Goal: Task Accomplishment & Management: Manage account settings

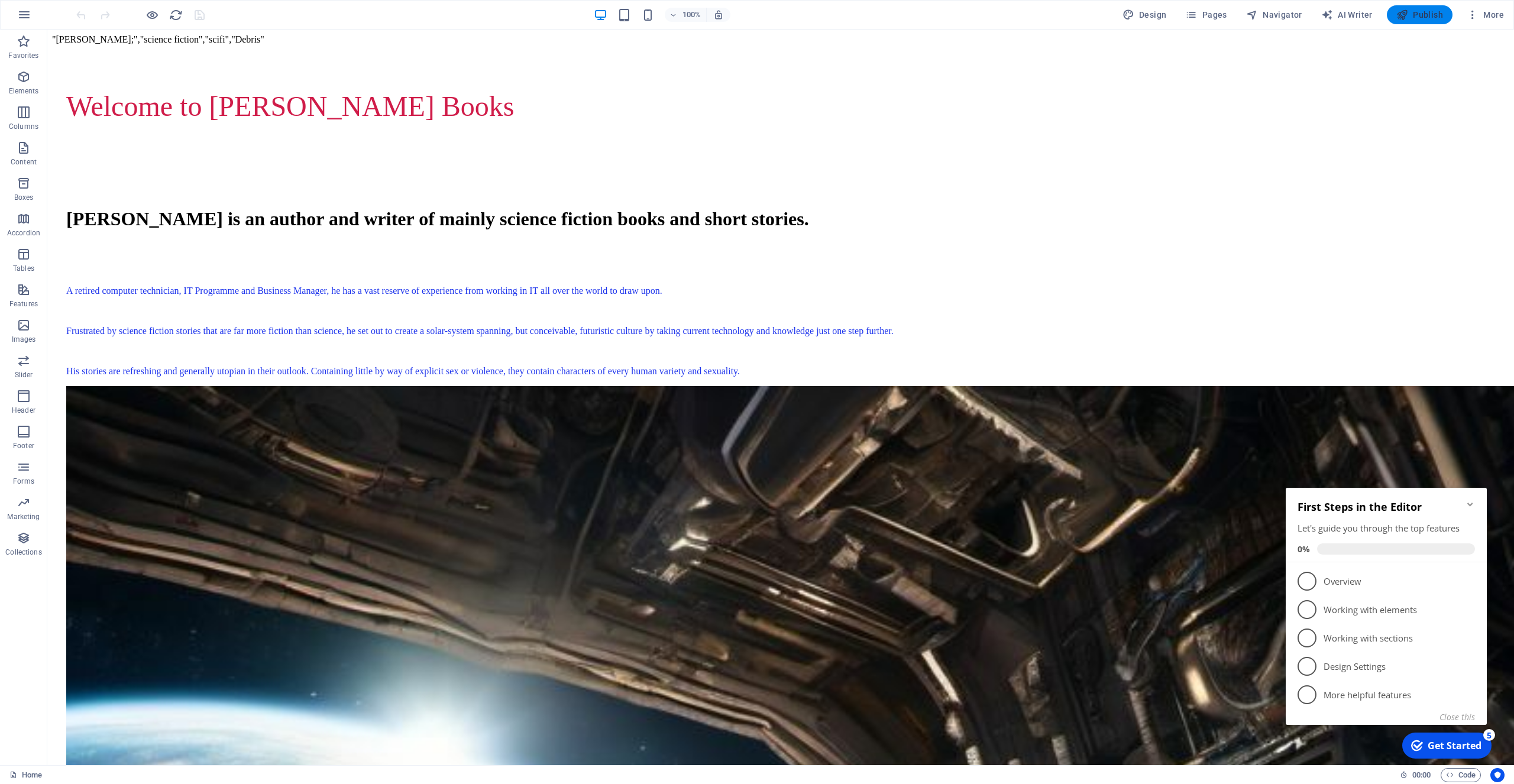
click at [1415, 12] on span "Publish" at bounding box center [1420, 15] width 47 height 12
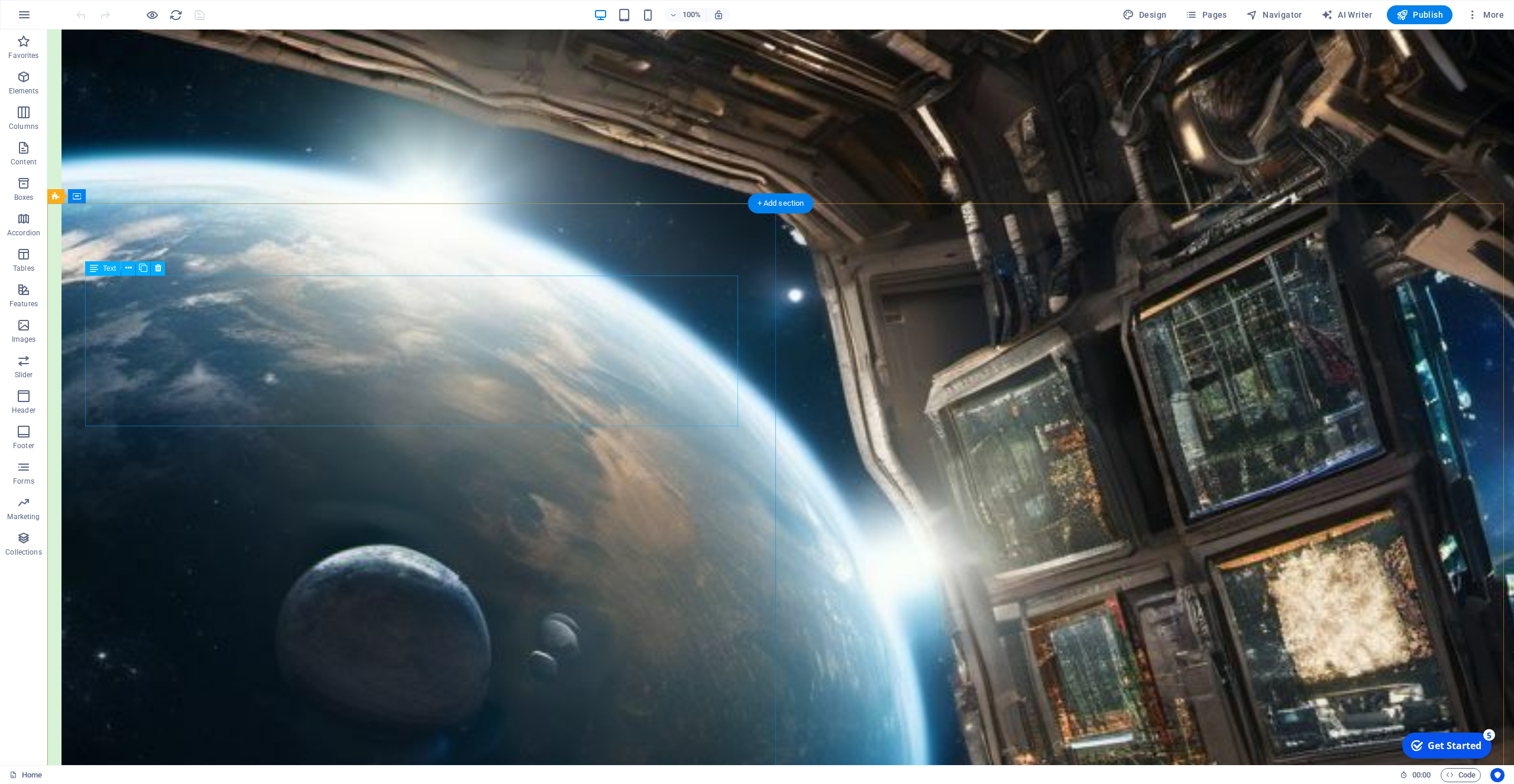
scroll to position [905, 0]
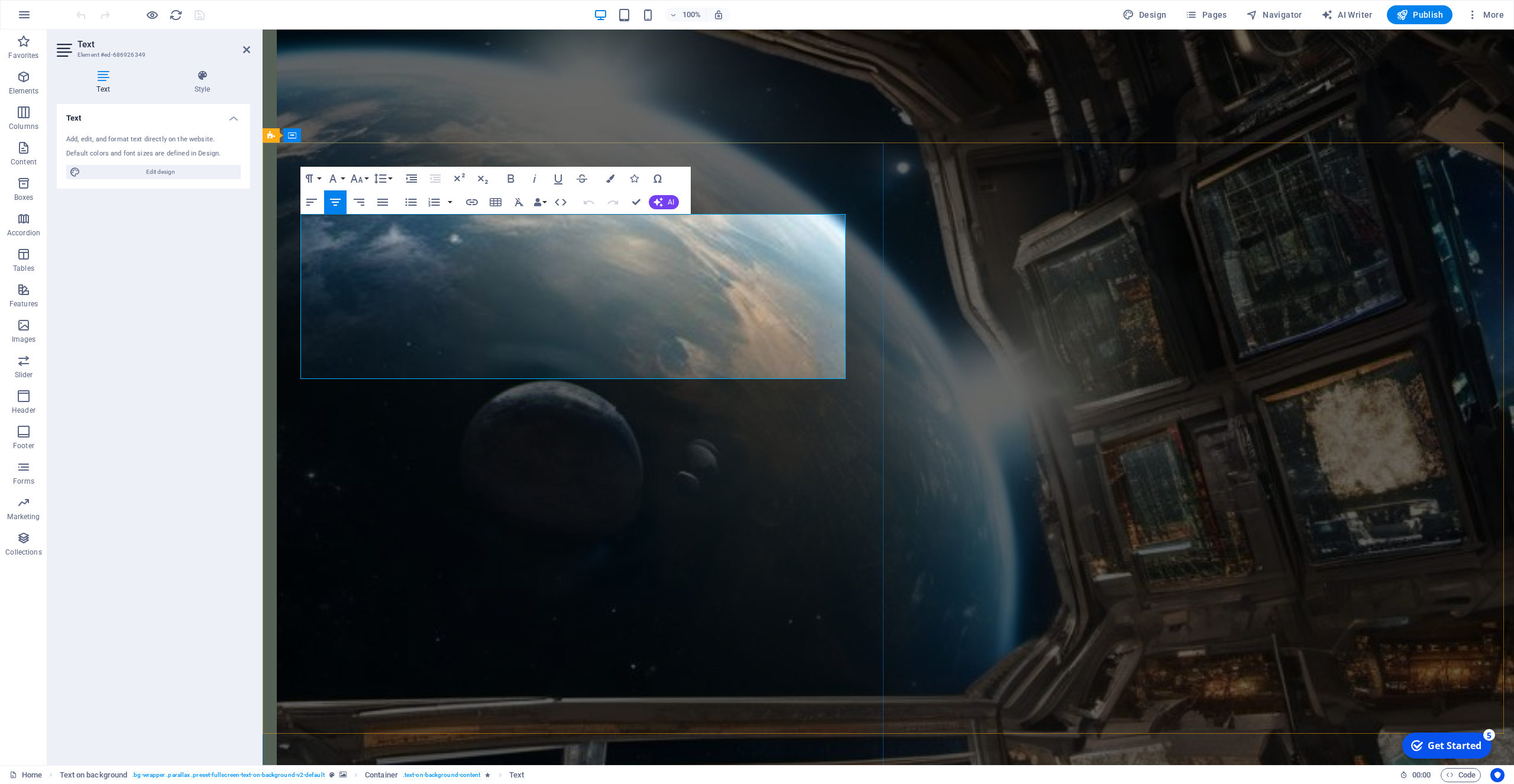
click at [417, 253] on icon "button" at bounding box center [420, 254] width 14 height 14
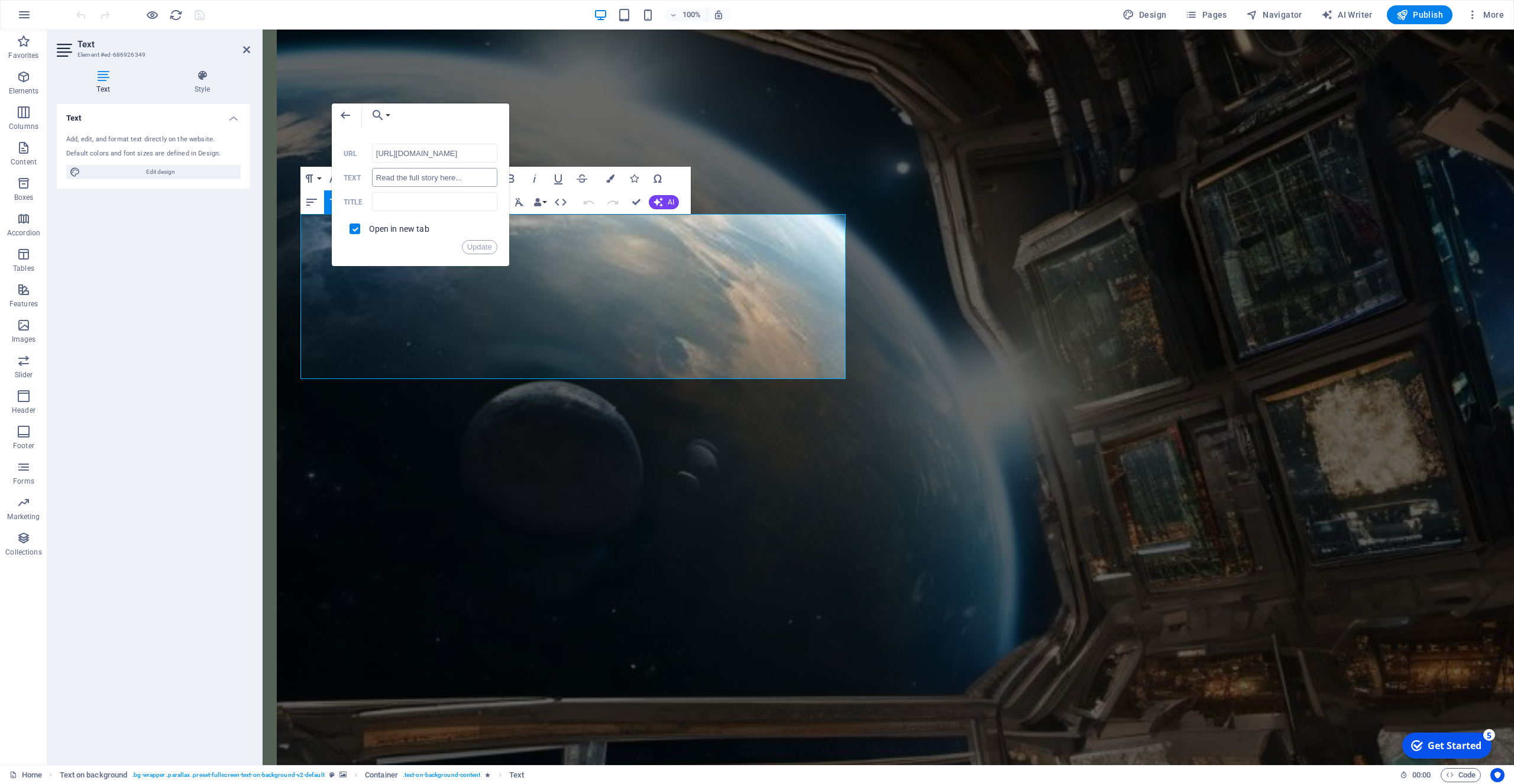
scroll to position [0, 0]
type input "h"
click at [380, 150] on input "URL" at bounding box center [435, 153] width 125 height 19
paste input "https://nebulascifymagazine.blogspot.com/p/the-message-by-anthony-john-on.html"
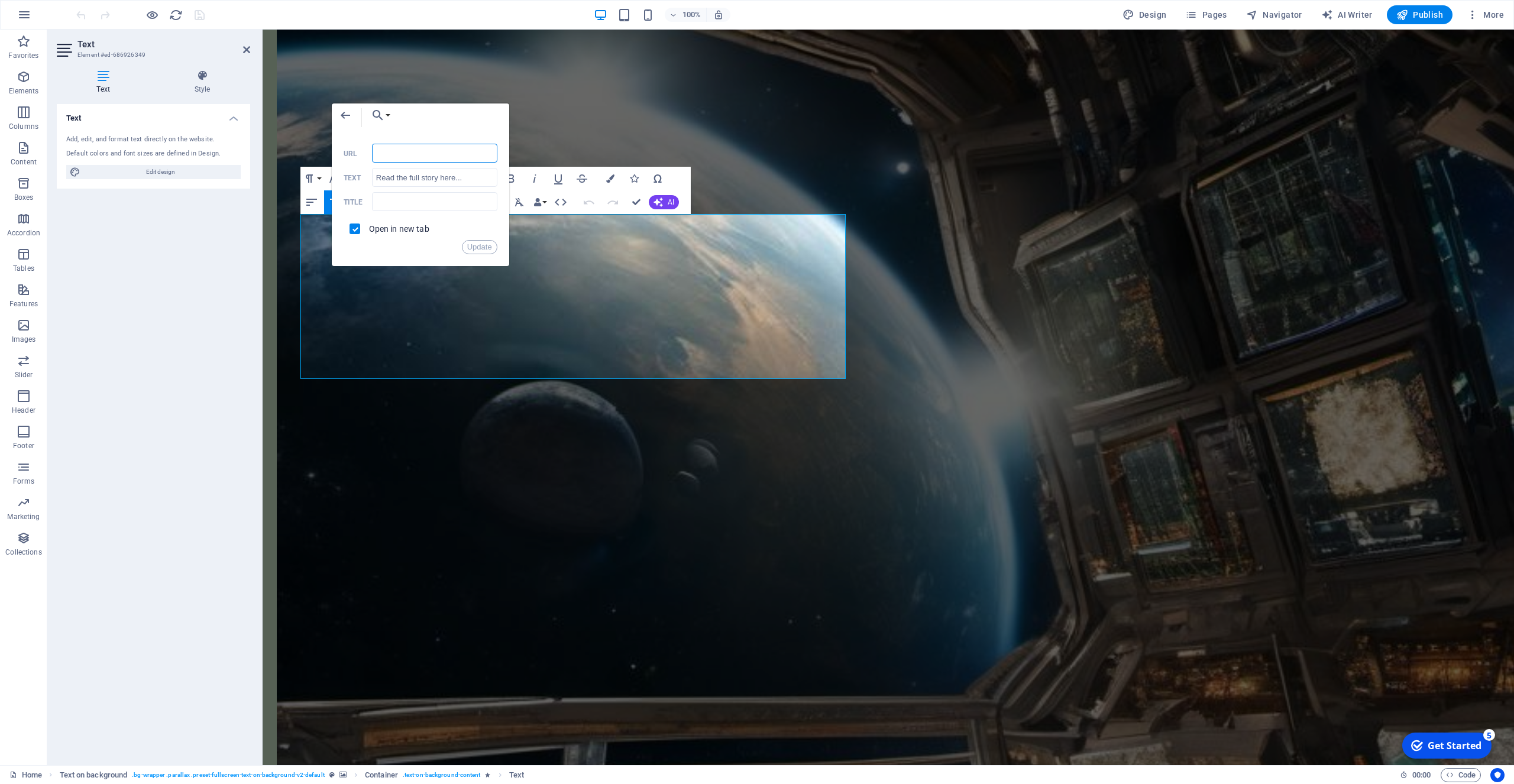
type input "https://nebulascifymagazine.blogspot.com/p/the-message-by-anthony-john-on.html"
click at [478, 245] on button "Update" at bounding box center [479, 247] width 35 height 14
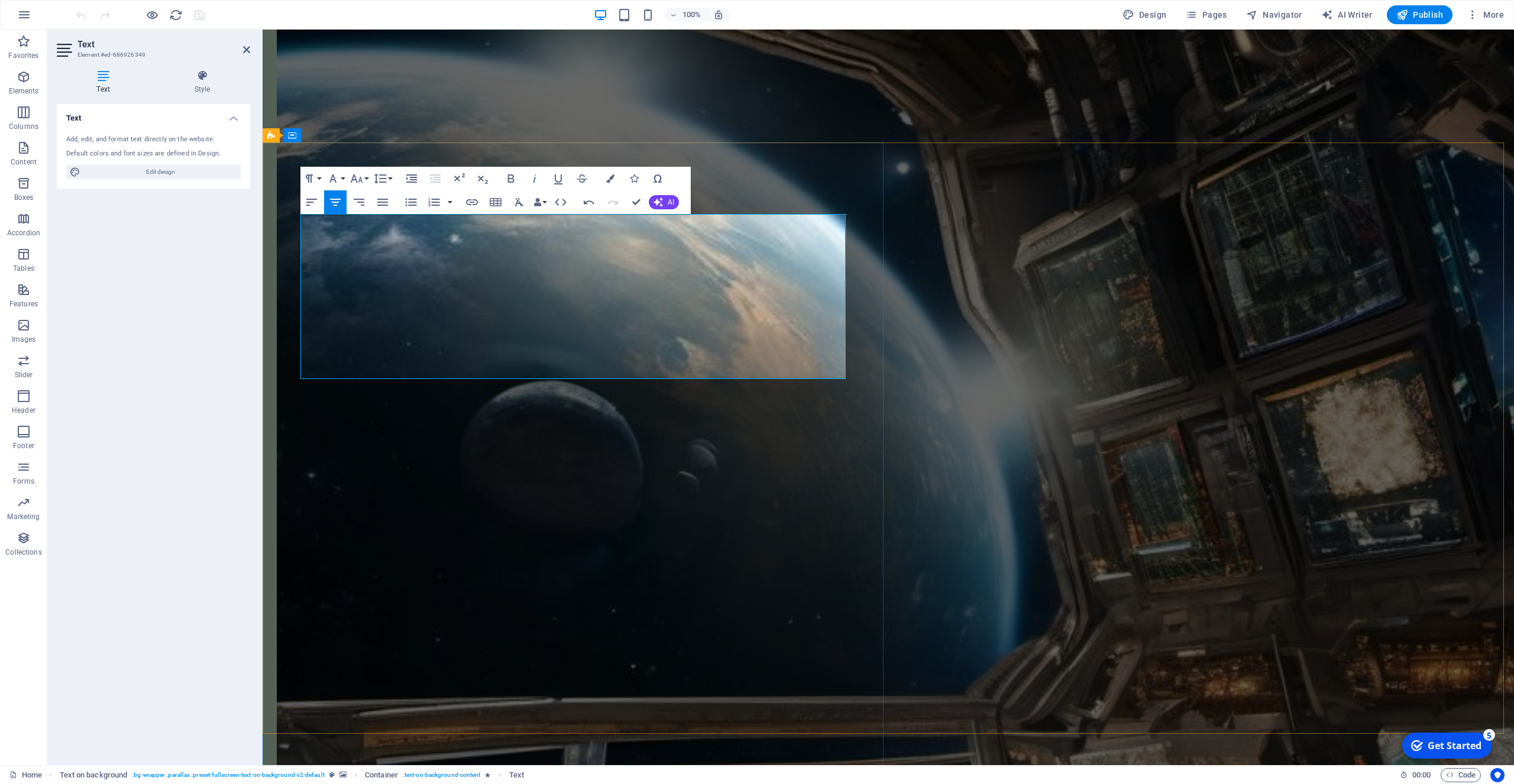
click at [174, 14] on icon "reload" at bounding box center [176, 15] width 14 height 14
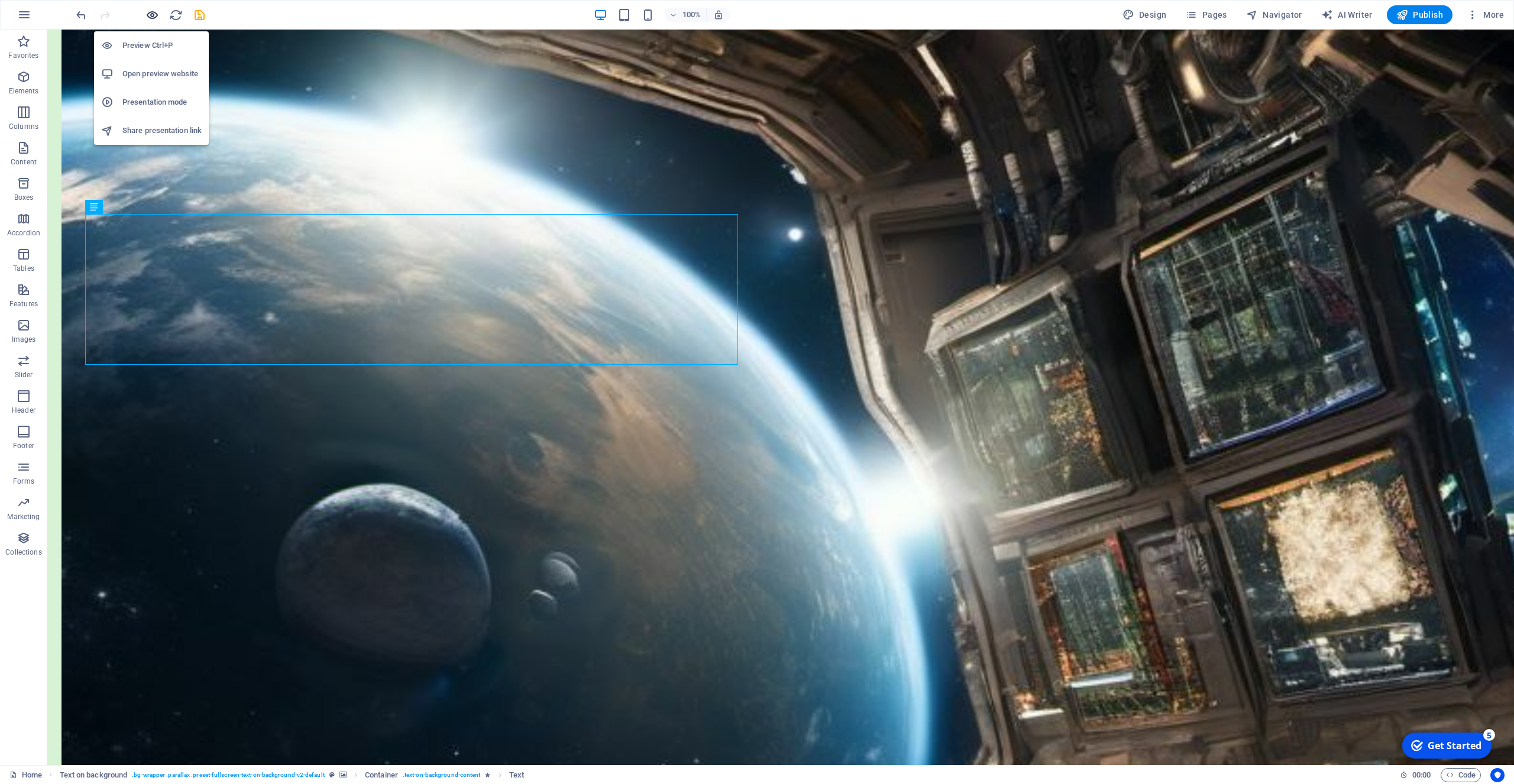
click at [150, 13] on icon "button" at bounding box center [152, 15] width 14 height 14
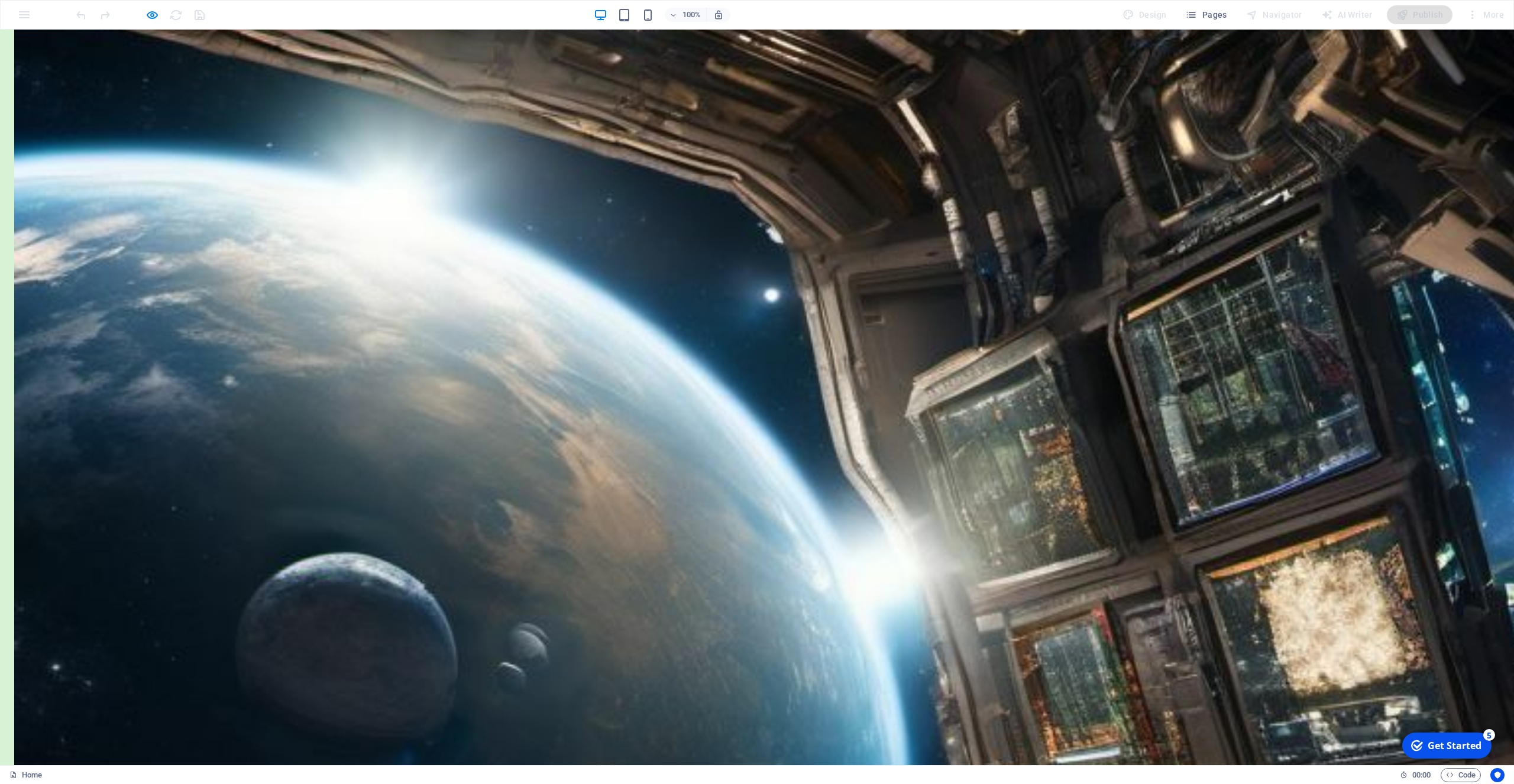
scroll to position [844, 0]
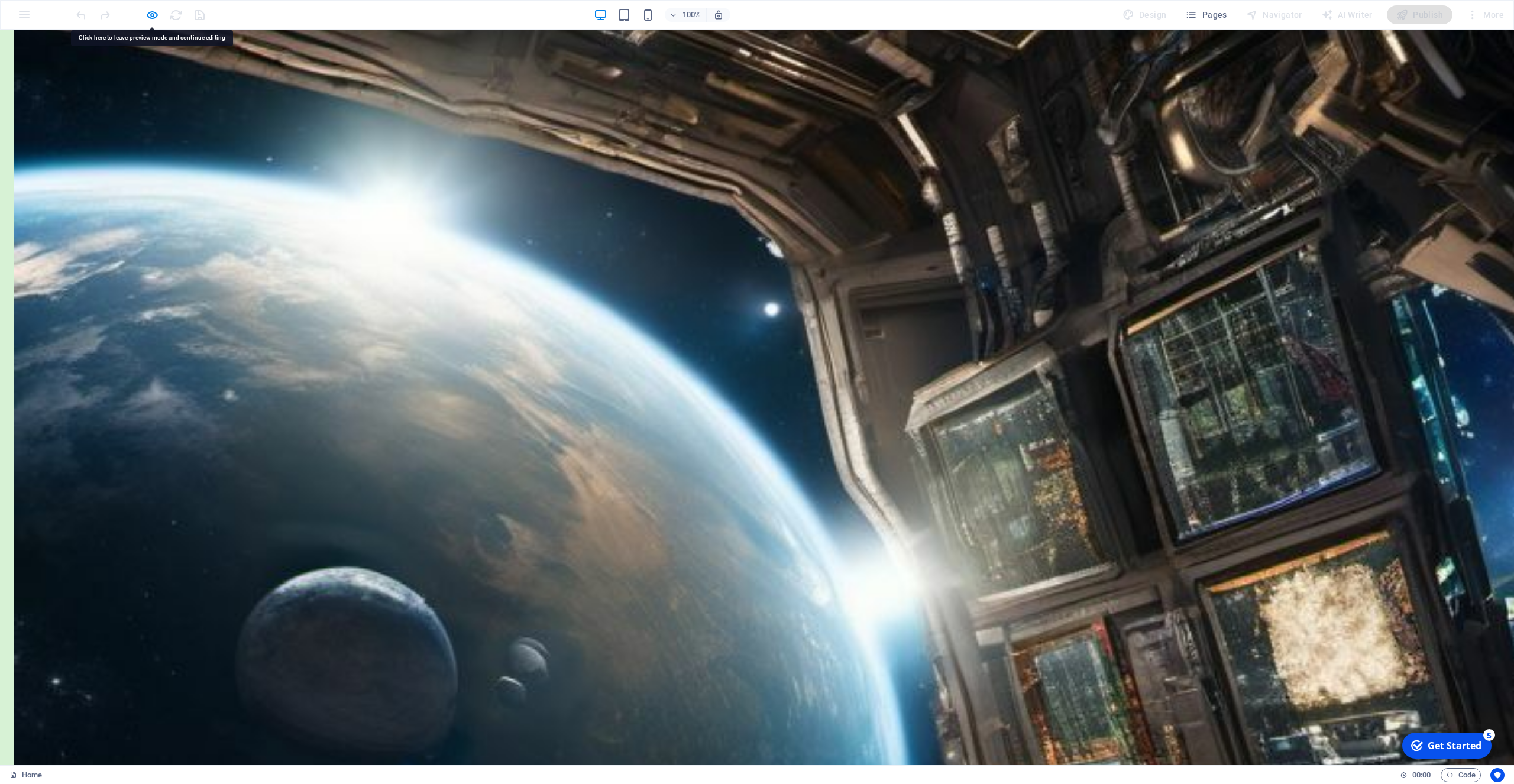
drag, startPoint x: 155, startPoint y: 15, endPoint x: 167, endPoint y: 58, distance: 44.6
click at [155, 15] on icon "button" at bounding box center [152, 15] width 14 height 14
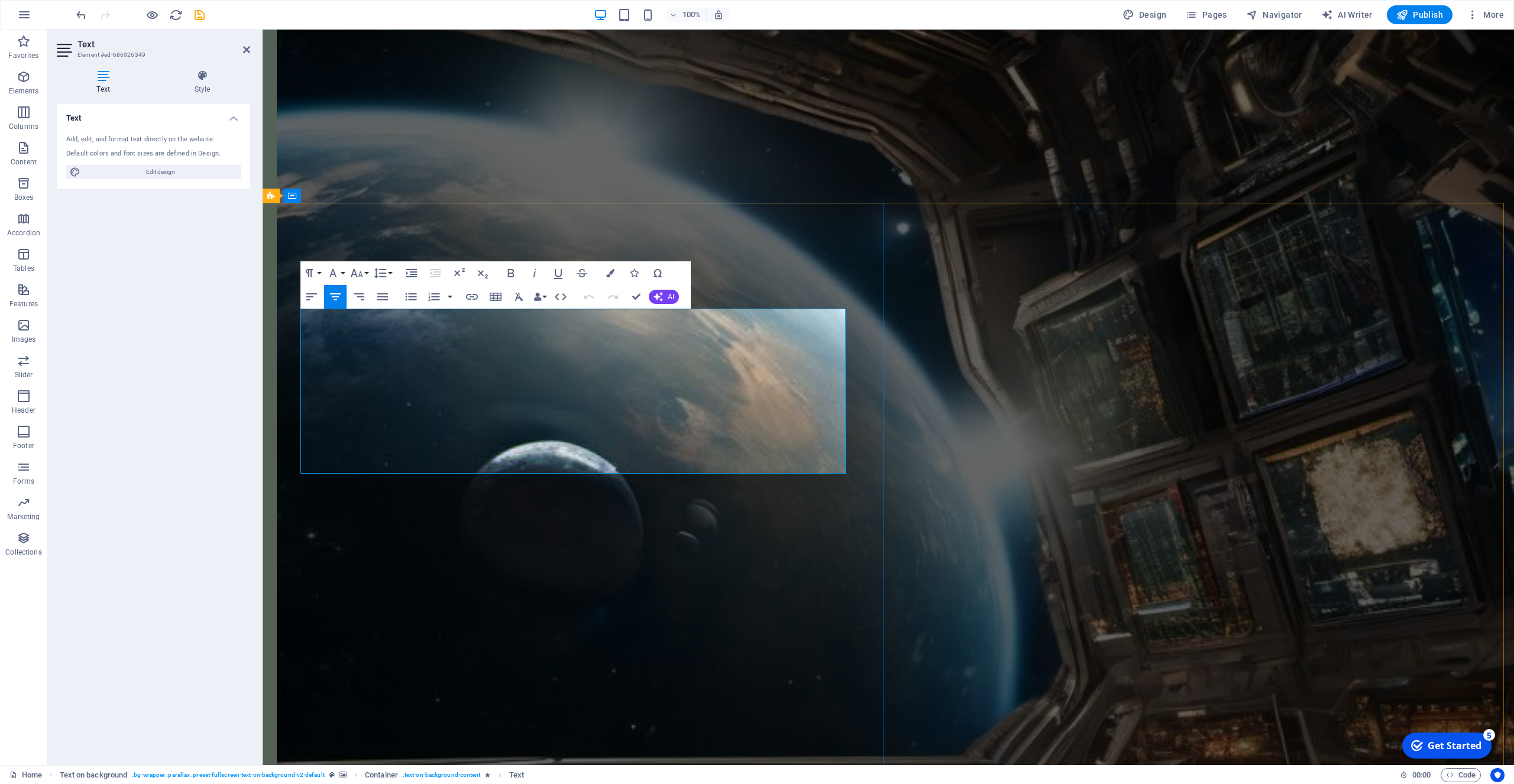
drag, startPoint x: 781, startPoint y: 332, endPoint x: 759, endPoint y: 332, distance: 22.0
drag, startPoint x: 764, startPoint y: 331, endPoint x: 763, endPoint y: 341, distance: 10.0
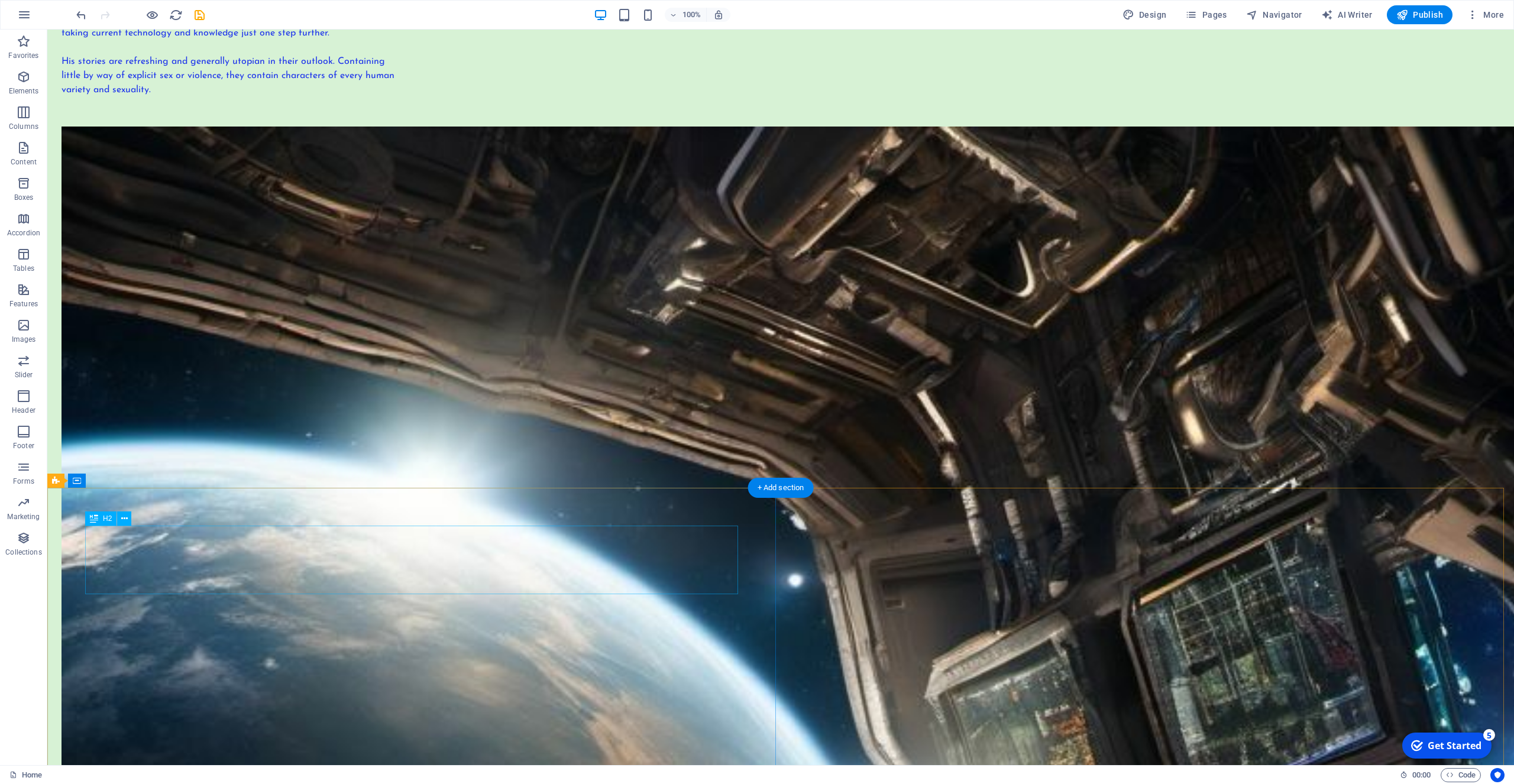
scroll to position [543, 0]
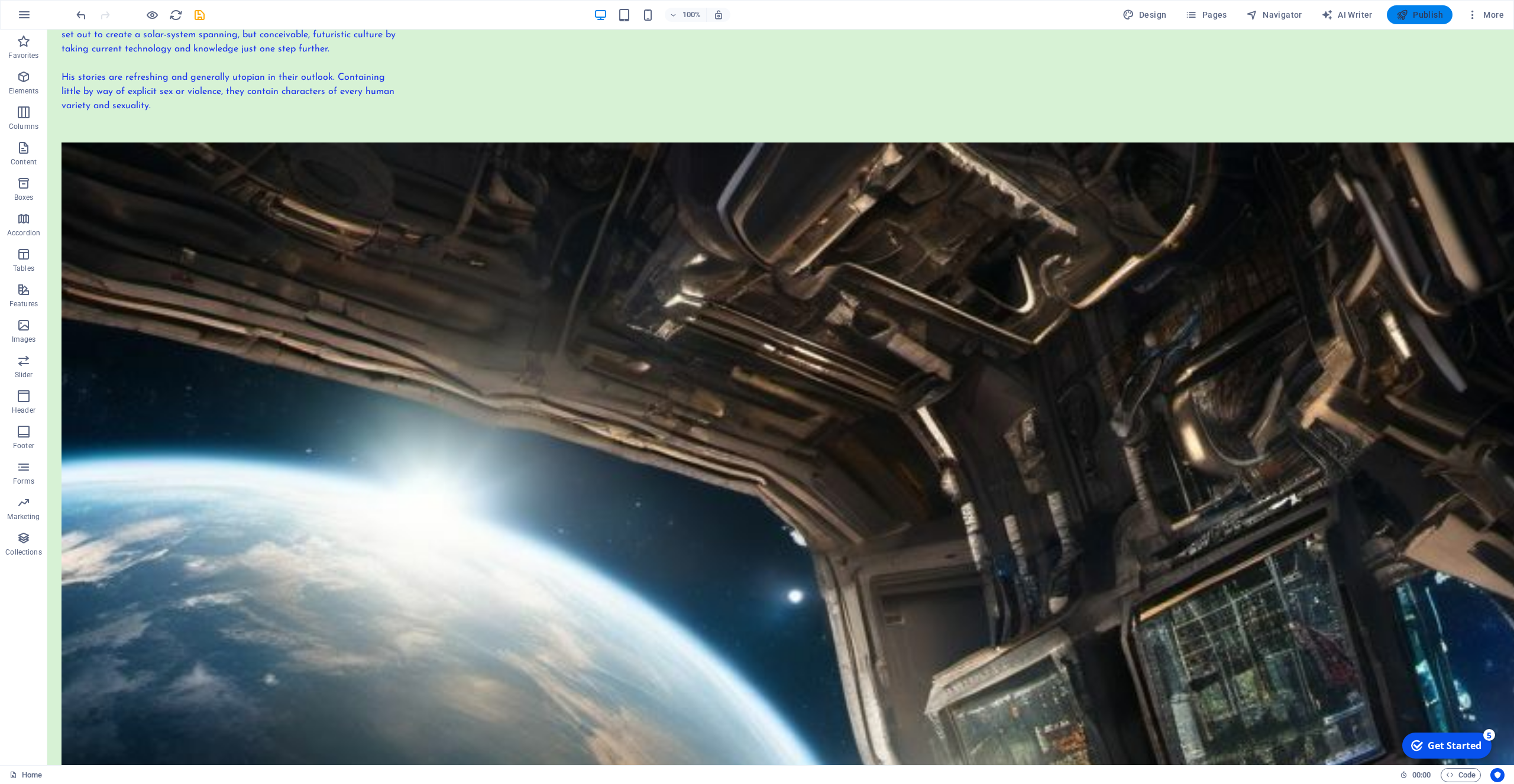
click at [1426, 5] on button "Publish" at bounding box center [1420, 14] width 66 height 19
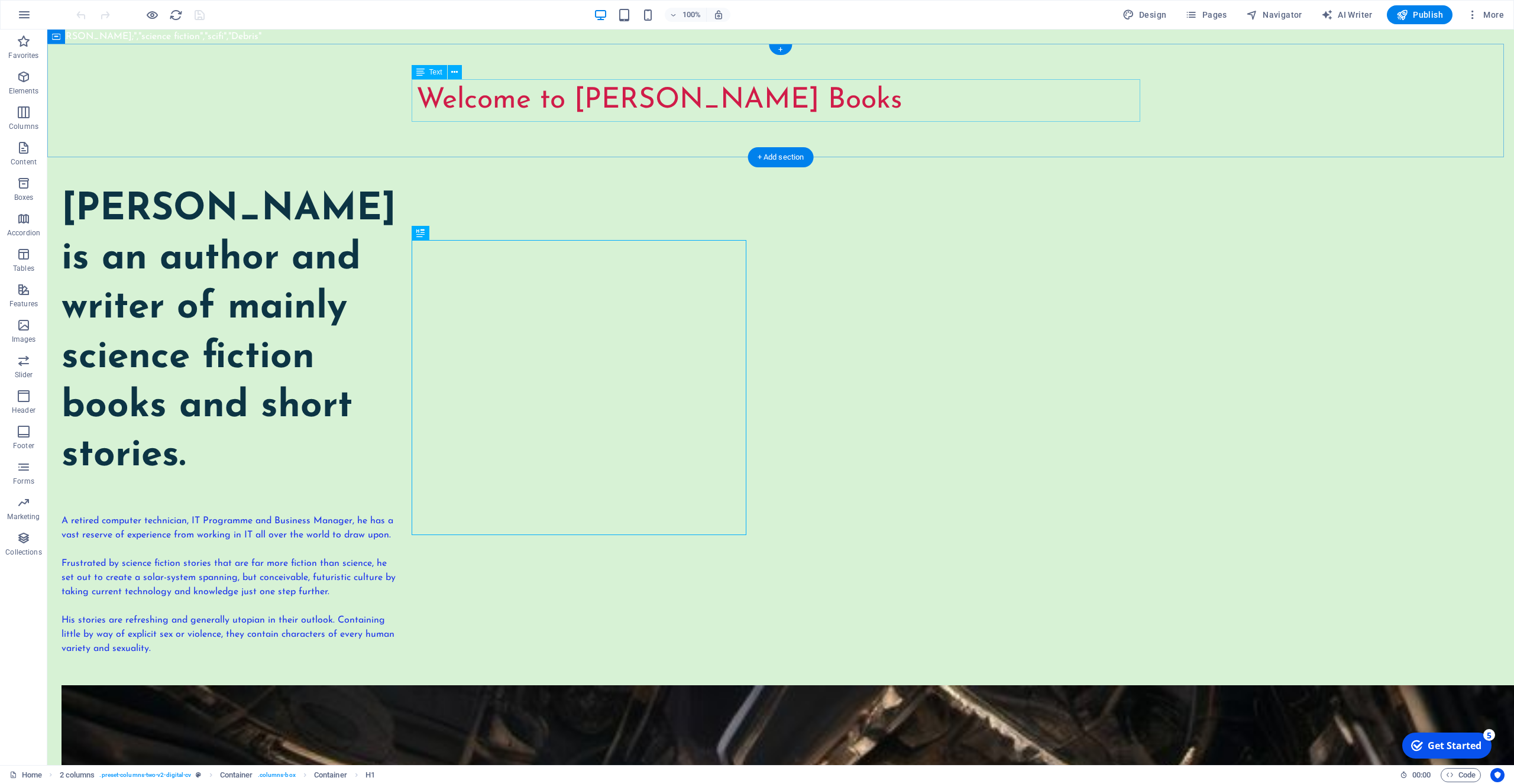
click at [677, 99] on div "Welcome to [PERSON_NAME] Books" at bounding box center [780, 100] width 728 height 43
click at [837, 101] on div "Welcome to [PERSON_NAME] Books" at bounding box center [780, 100] width 728 height 43
drag, startPoint x: 828, startPoint y: 102, endPoint x: 623, endPoint y: 99, distance: 205.0
click at [617, 112] on div "Welcome to [PERSON_NAME] Books" at bounding box center [780, 100] width 728 height 43
click at [621, 96] on div "Welcome to [PERSON_NAME] Books" at bounding box center [780, 100] width 728 height 43
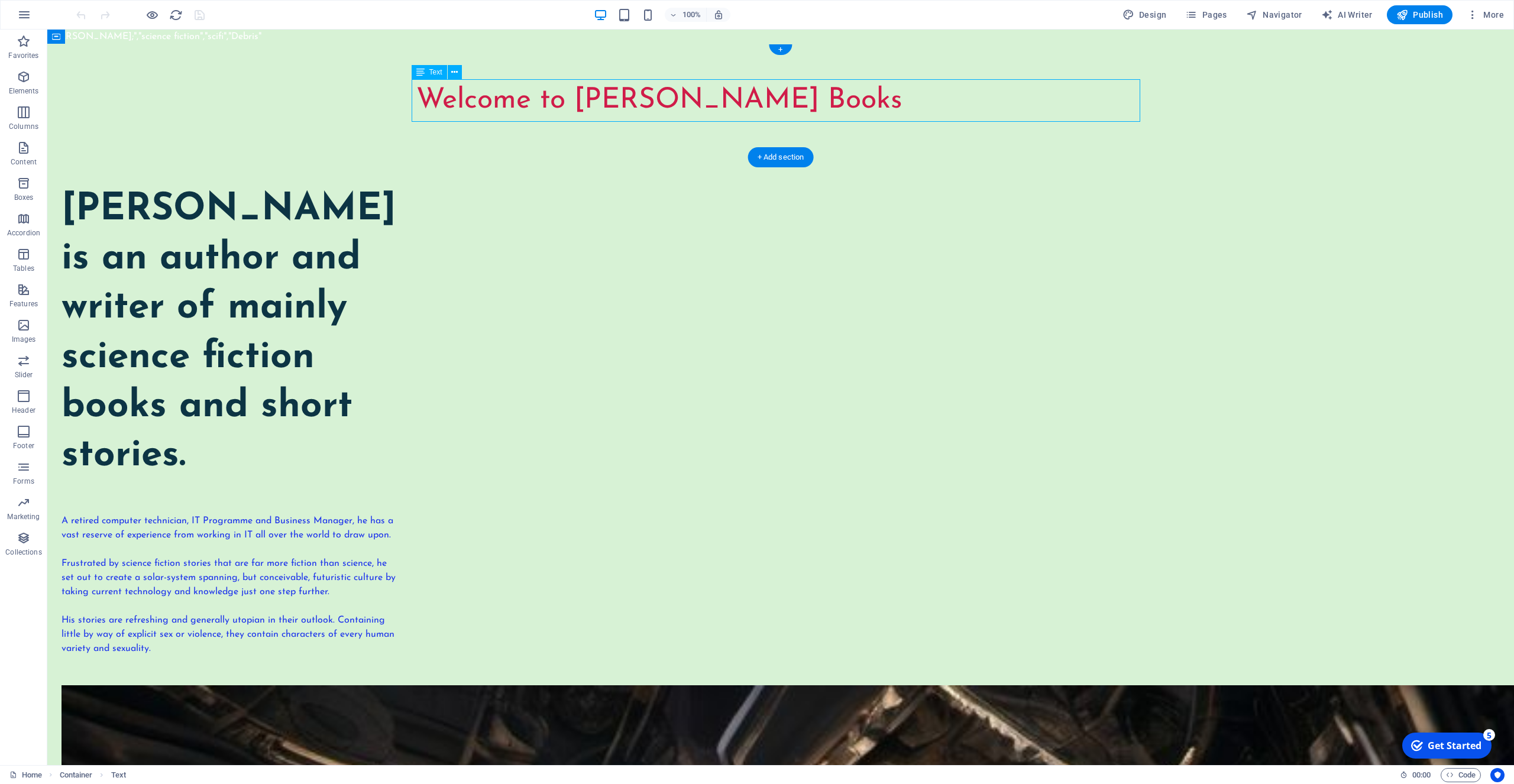
click at [621, 96] on div "Welcome to [PERSON_NAME] Books" at bounding box center [780, 100] width 728 height 43
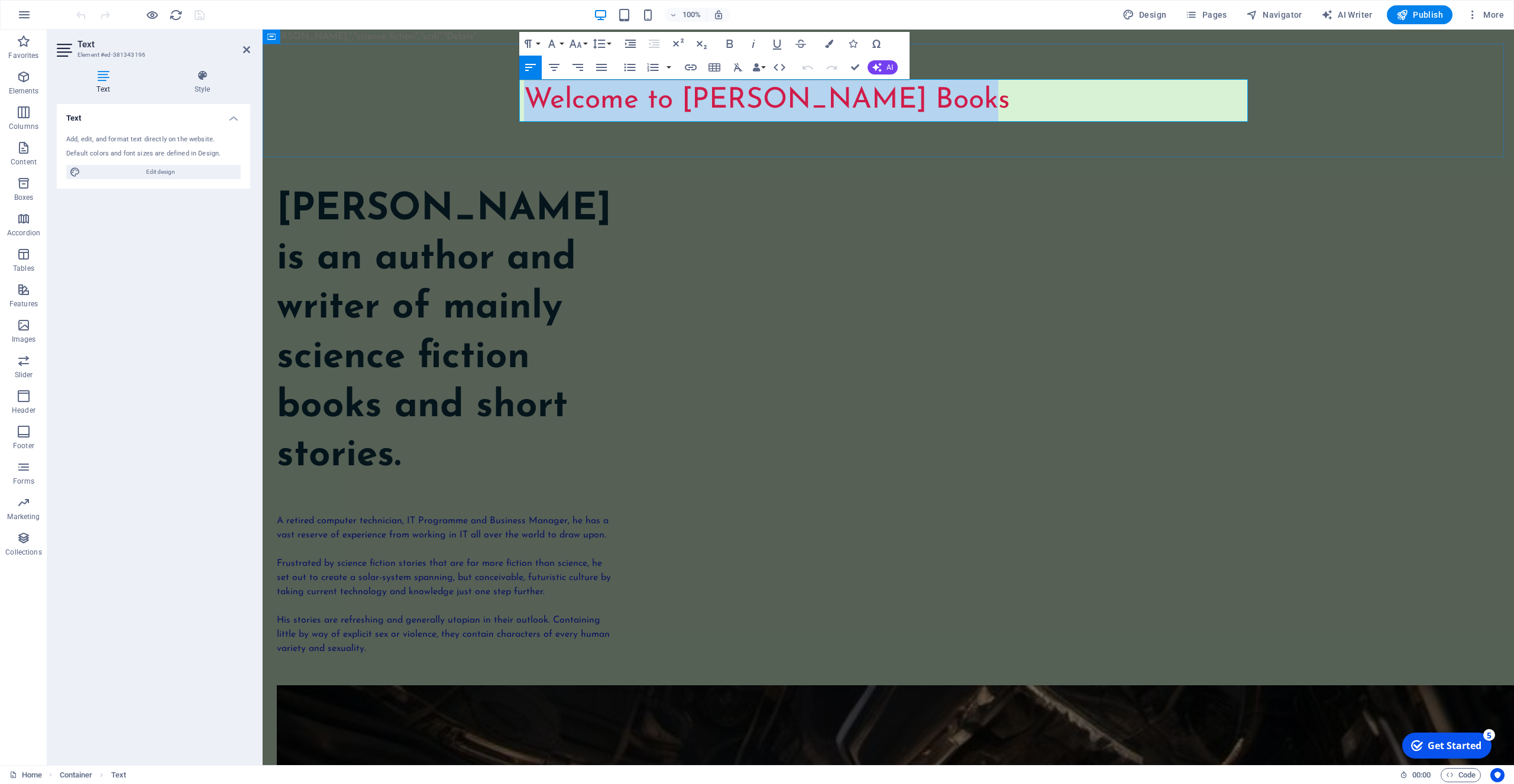
drag, startPoint x: 939, startPoint y: 99, endPoint x: 519, endPoint y: 98, distance: 420.0
click at [524, 98] on p "Welcome to [PERSON_NAME] Books" at bounding box center [888, 100] width 728 height 43
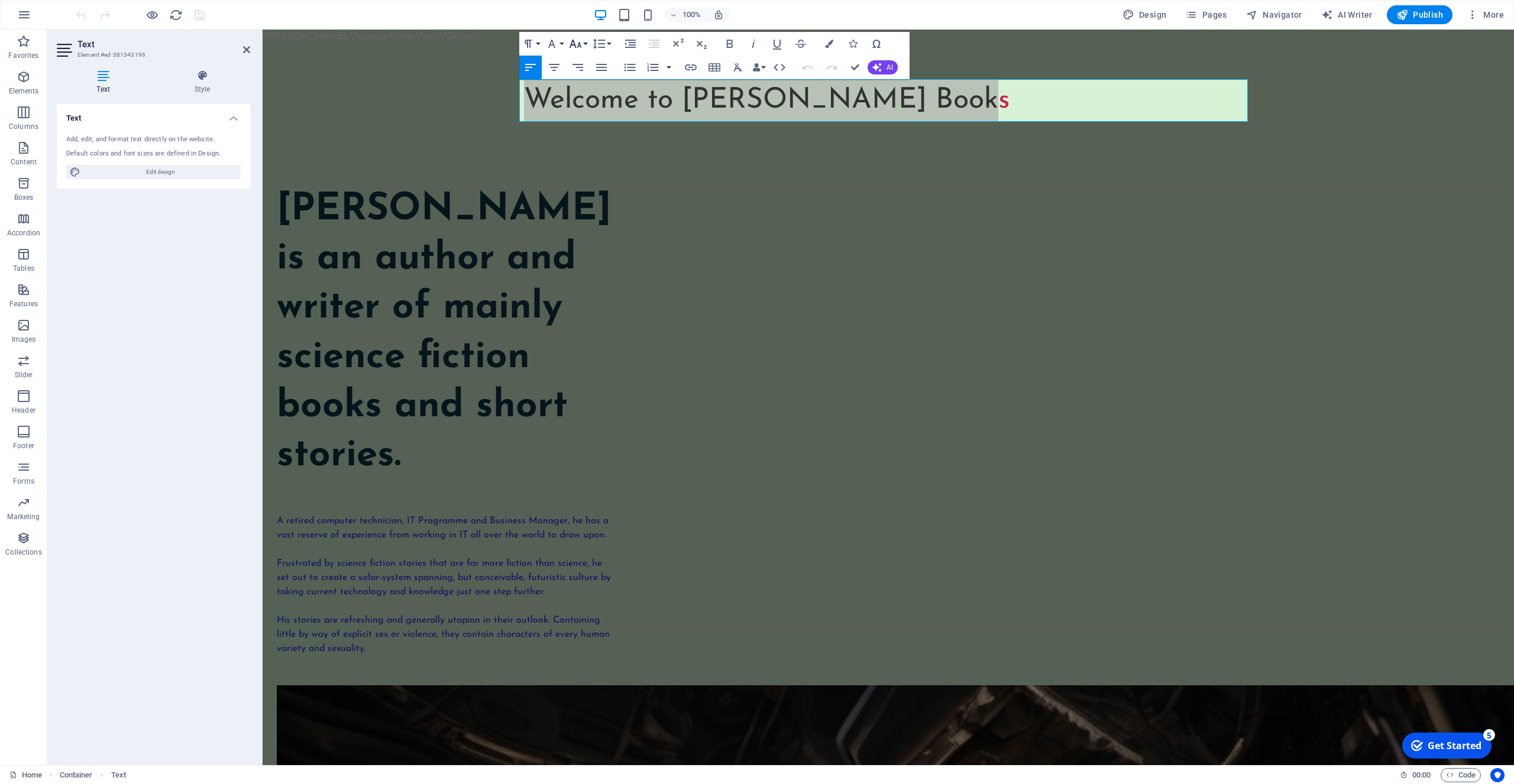
click at [572, 42] on icon "button" at bounding box center [575, 44] width 13 height 8
drag, startPoint x: 588, startPoint y: 198, endPoint x: 326, endPoint y: 165, distance: 264.1
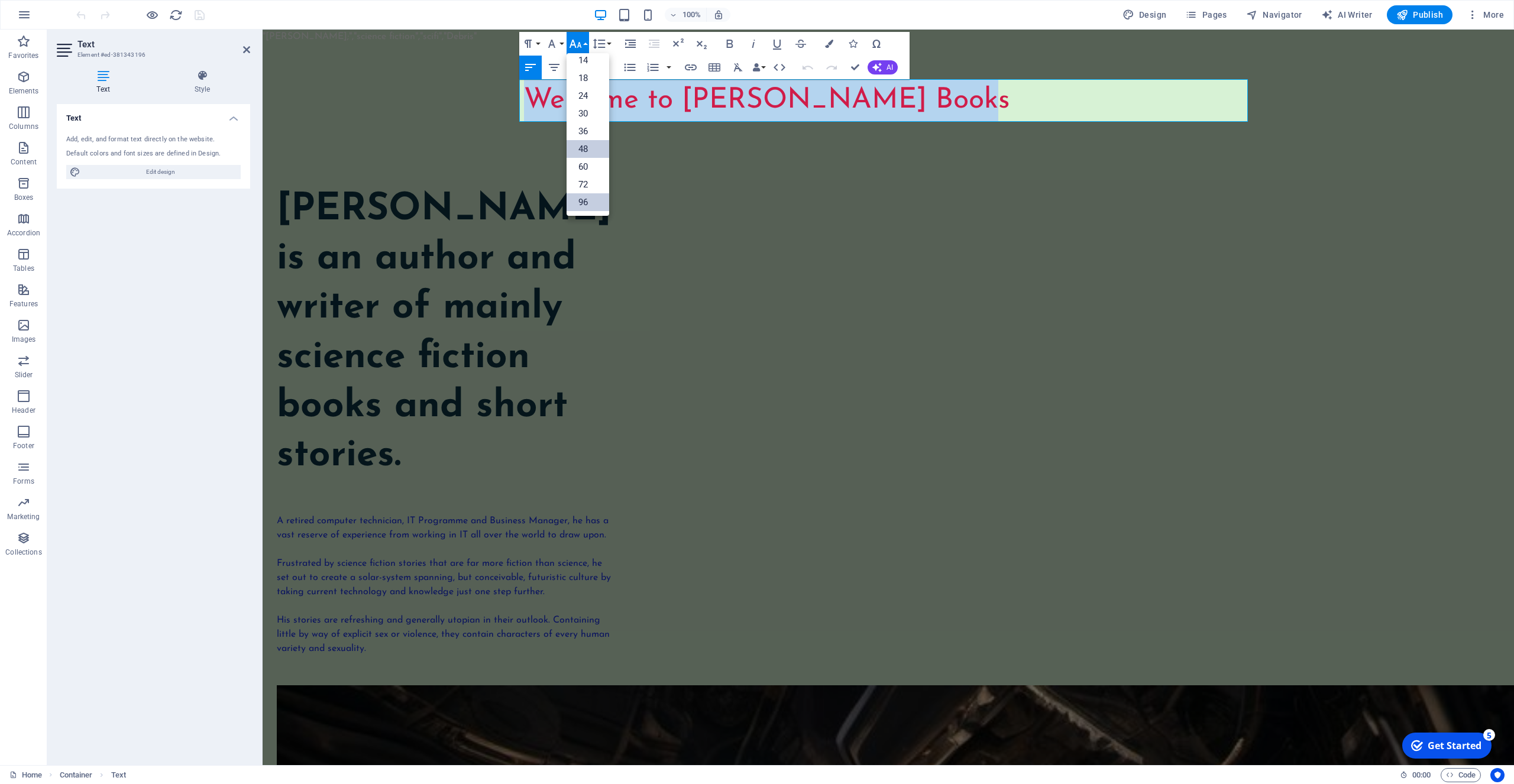
click at [588, 198] on link "96" at bounding box center [588, 203] width 43 height 18
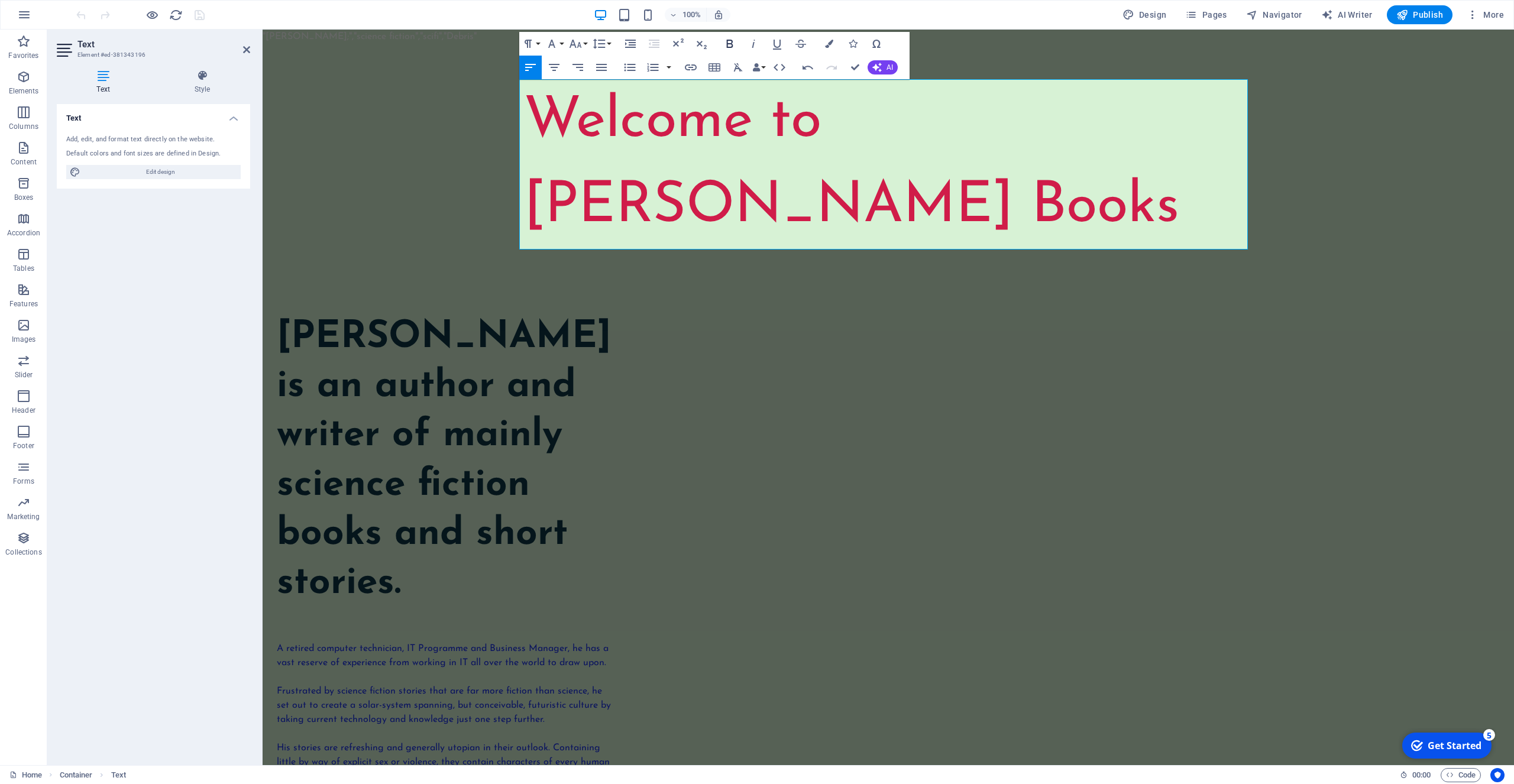
click at [730, 46] on icon "button" at bounding box center [730, 44] width 14 height 14
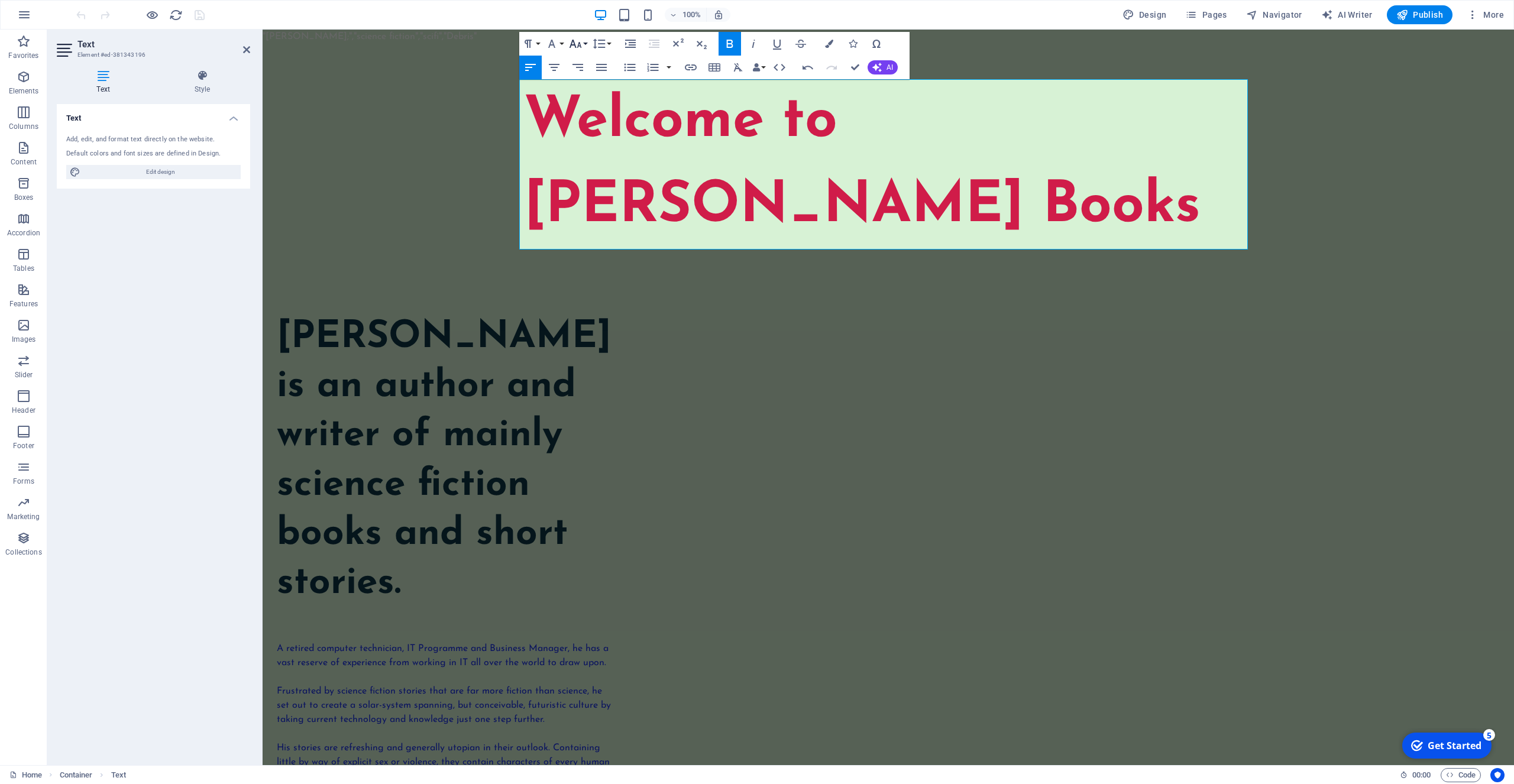
click at [580, 43] on icon "button" at bounding box center [575, 44] width 13 height 8
click at [584, 161] on link "60" at bounding box center [588, 167] width 43 height 18
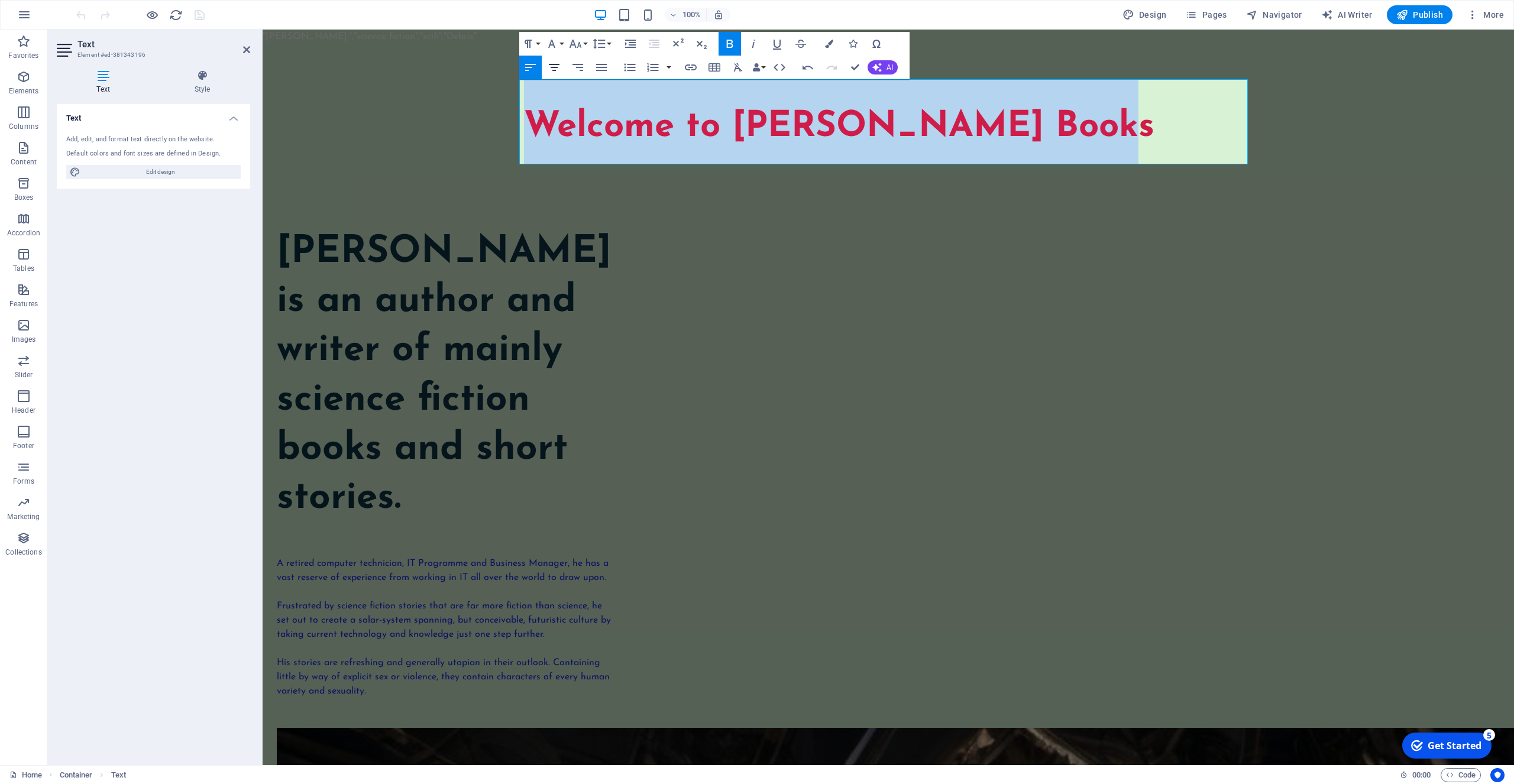
click at [555, 66] on icon "button" at bounding box center [555, 67] width 14 height 14
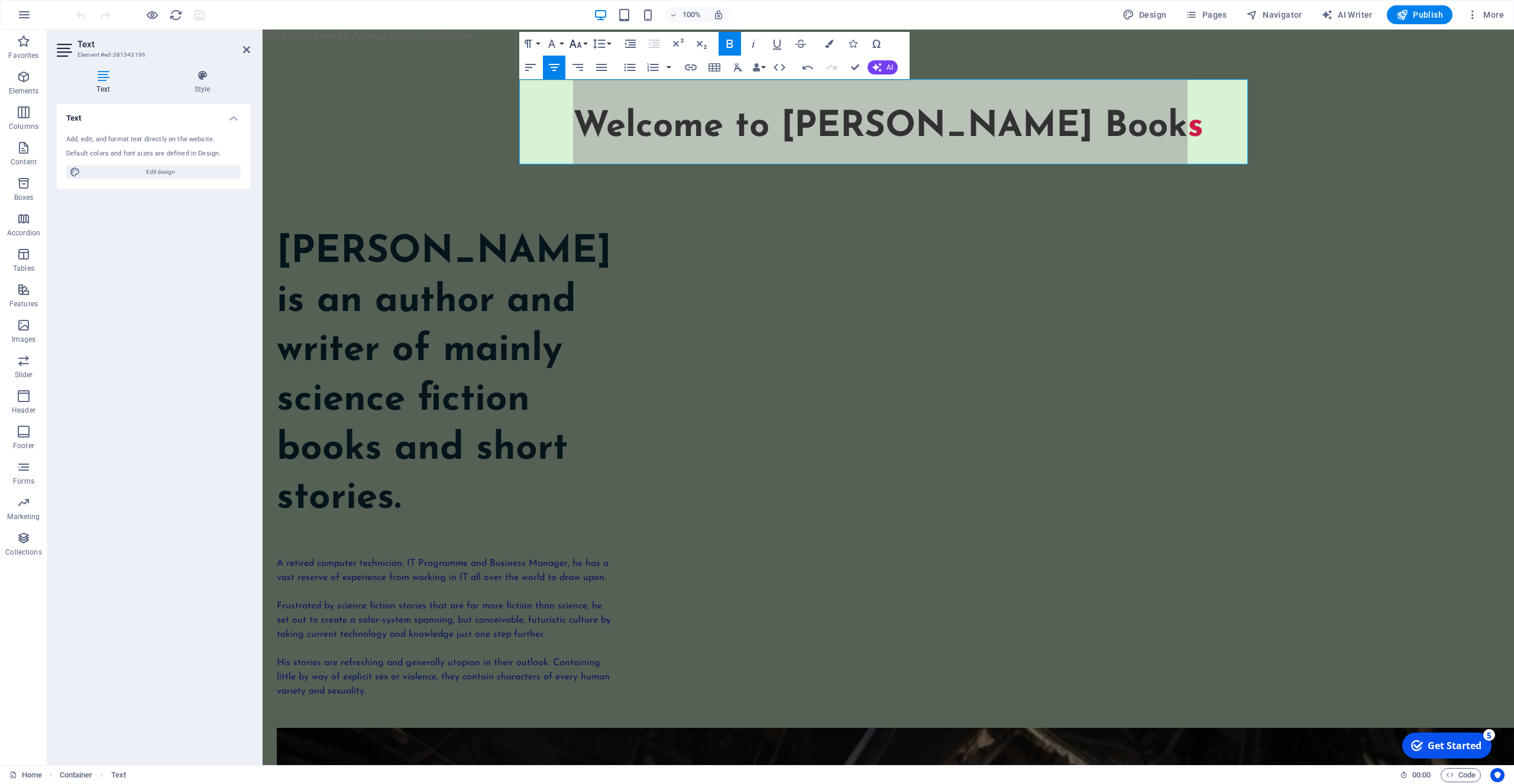
click at [580, 43] on icon "button" at bounding box center [575, 44] width 13 height 8
drag, startPoint x: 588, startPoint y: 183, endPoint x: 327, endPoint y: 154, distance: 262.6
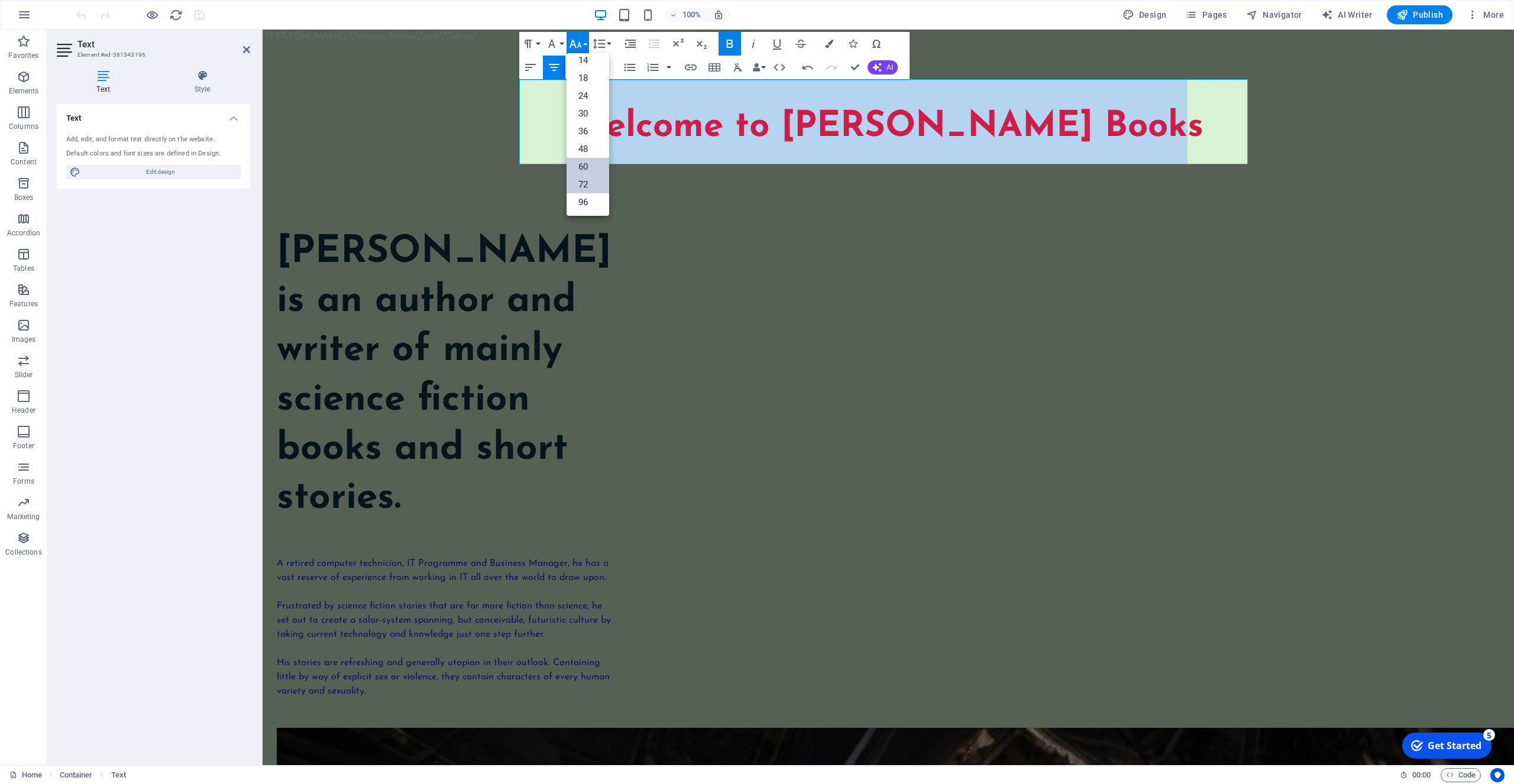
click at [588, 183] on link "72" at bounding box center [588, 185] width 43 height 18
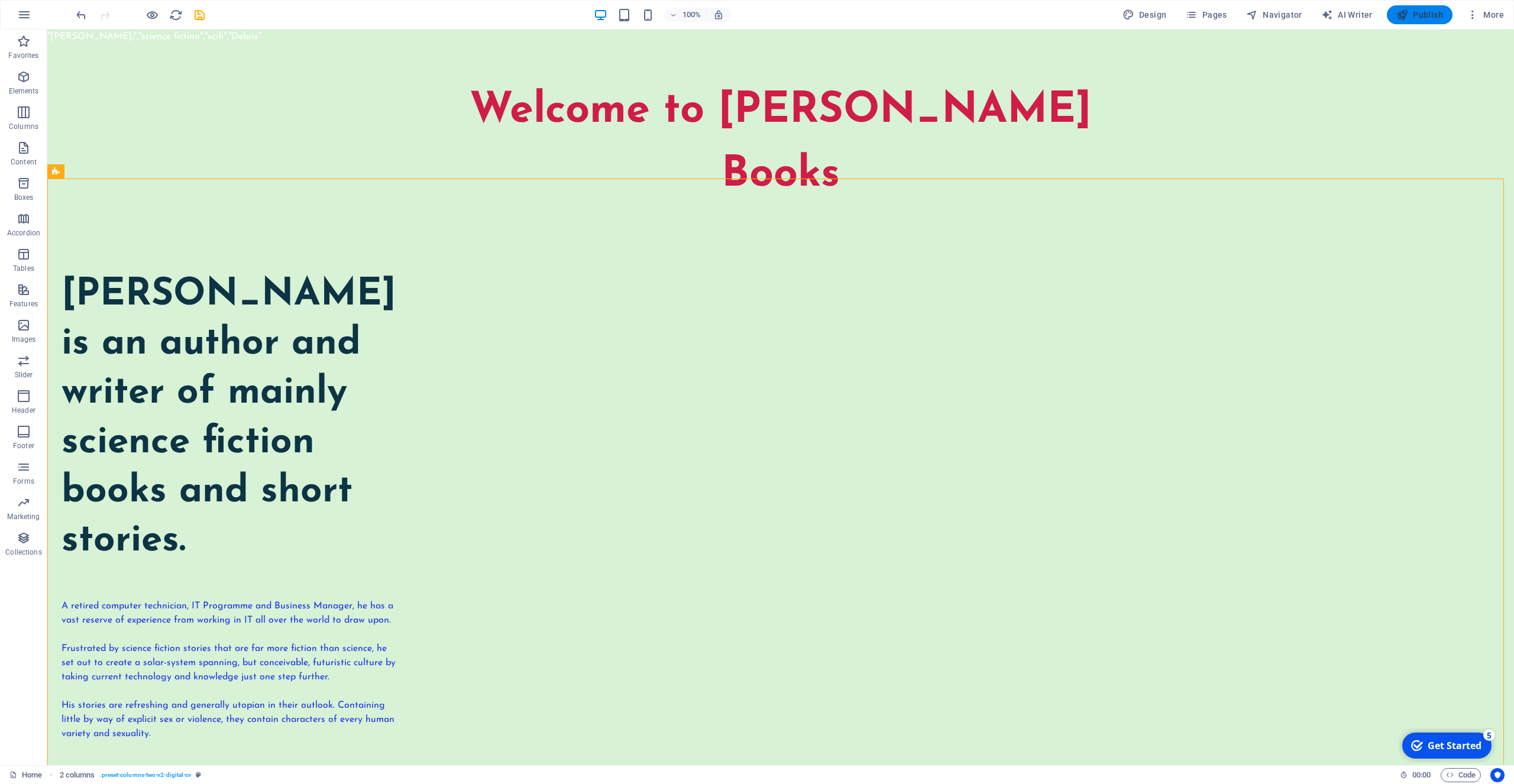
click at [1426, 17] on span "Publish" at bounding box center [1420, 15] width 47 height 12
click at [396, 638] on div "A retired computer technician, IT Programme and Business Manager, he has a vast…" at bounding box center [229, 670] width 335 height 142
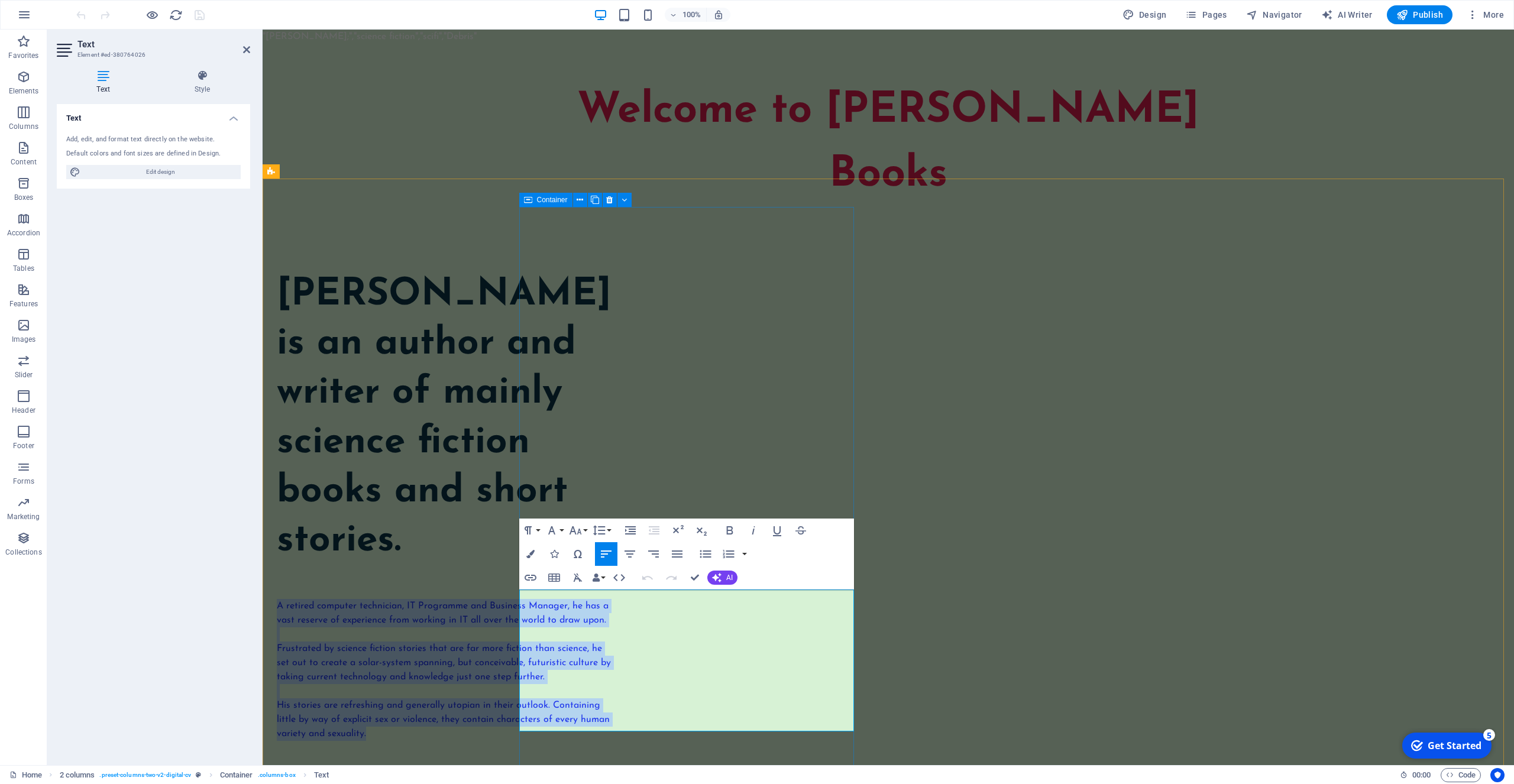
drag, startPoint x: 645, startPoint y: 727, endPoint x: 500, endPoint y: 586, distance: 202.3
click at [502, 585] on div "[PERSON_NAME] is an author and writer of mainly science fiction books and short…" at bounding box center [444, 506] width 335 height 470
click at [728, 529] on icon "button" at bounding box center [730, 530] width 7 height 8
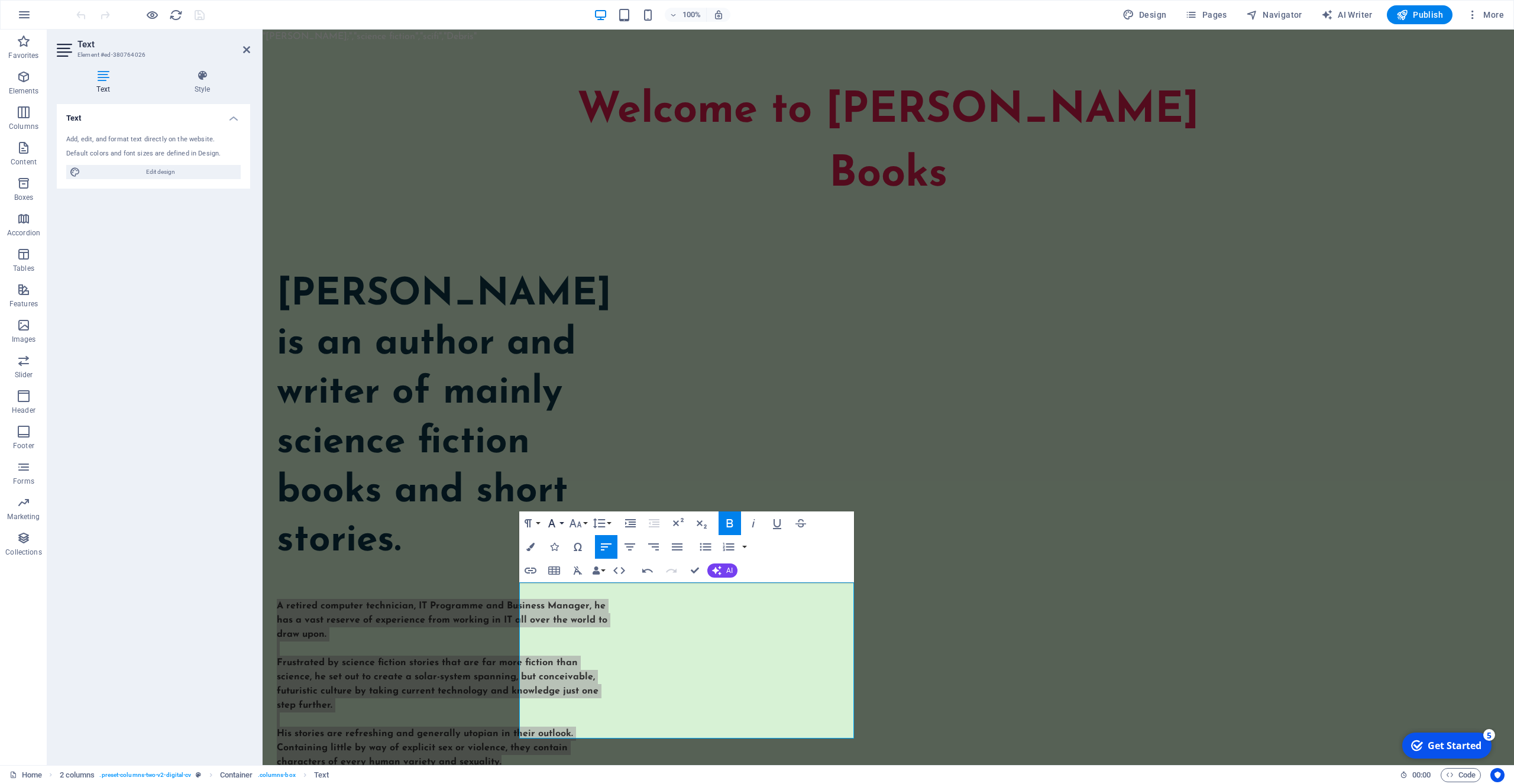
click at [558, 522] on icon "button" at bounding box center [552, 523] width 14 height 14
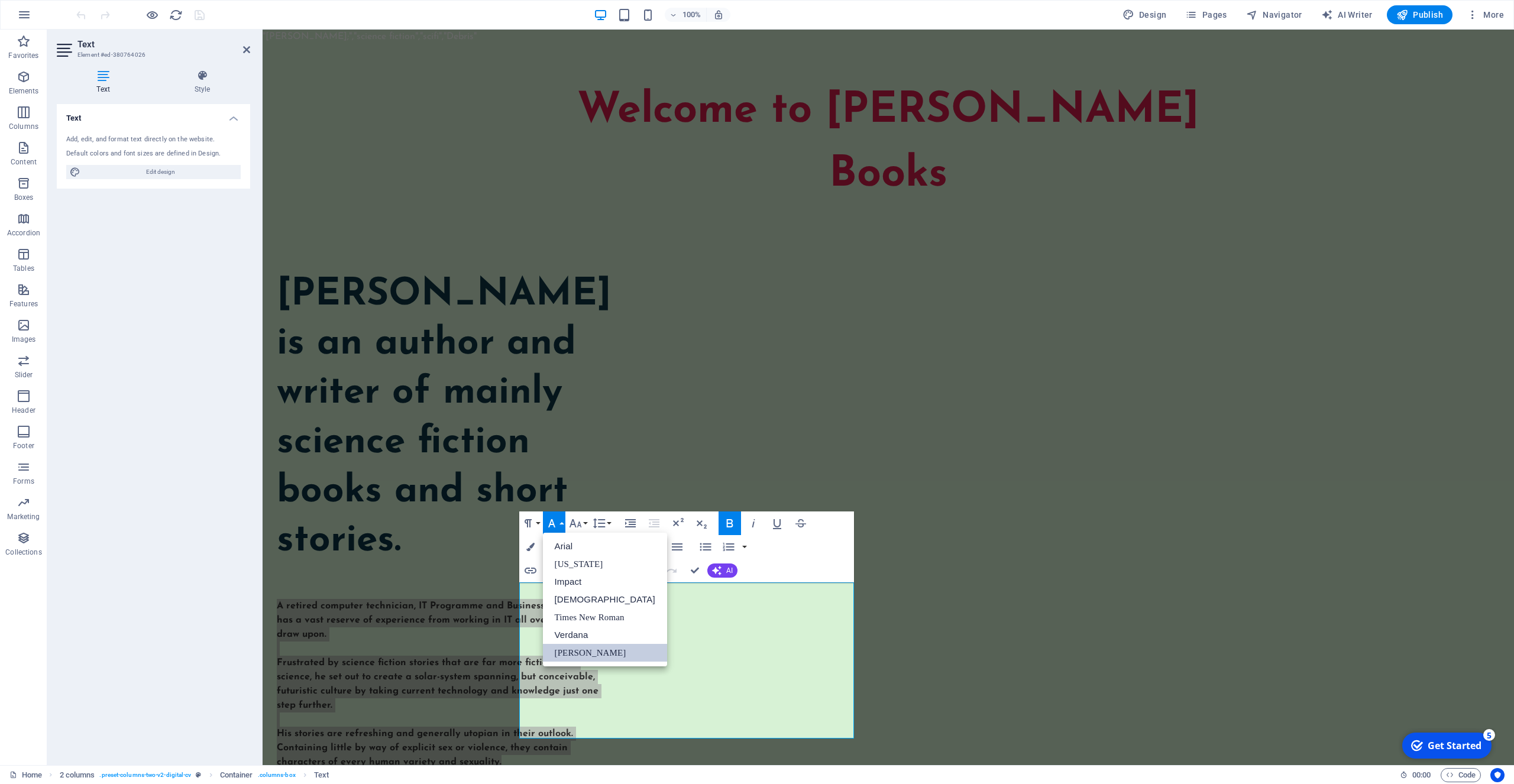
click at [558, 522] on icon "button" at bounding box center [552, 523] width 14 height 14
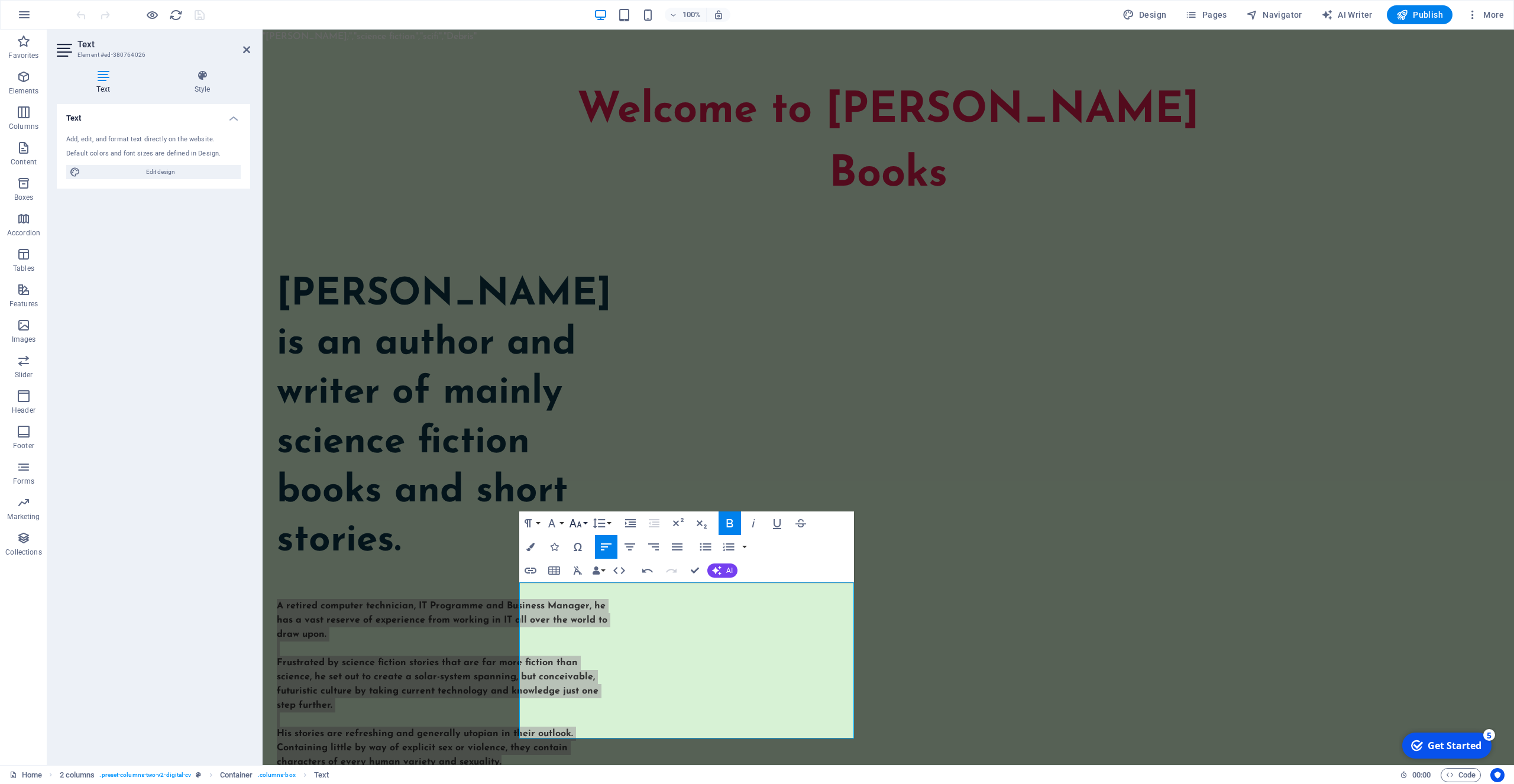
click at [576, 522] on icon "button" at bounding box center [576, 523] width 14 height 14
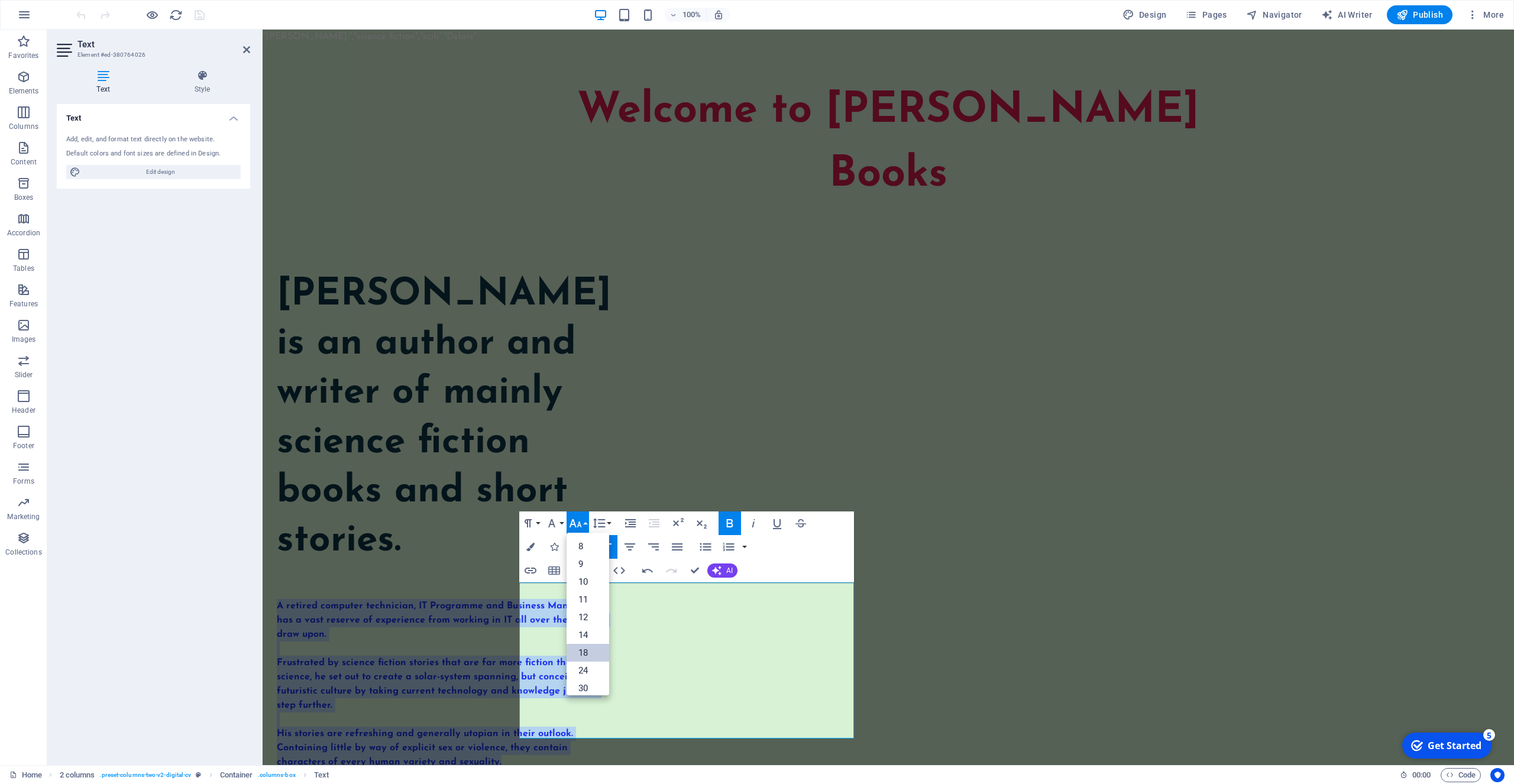
click at [579, 654] on link "18" at bounding box center [588, 653] width 43 height 18
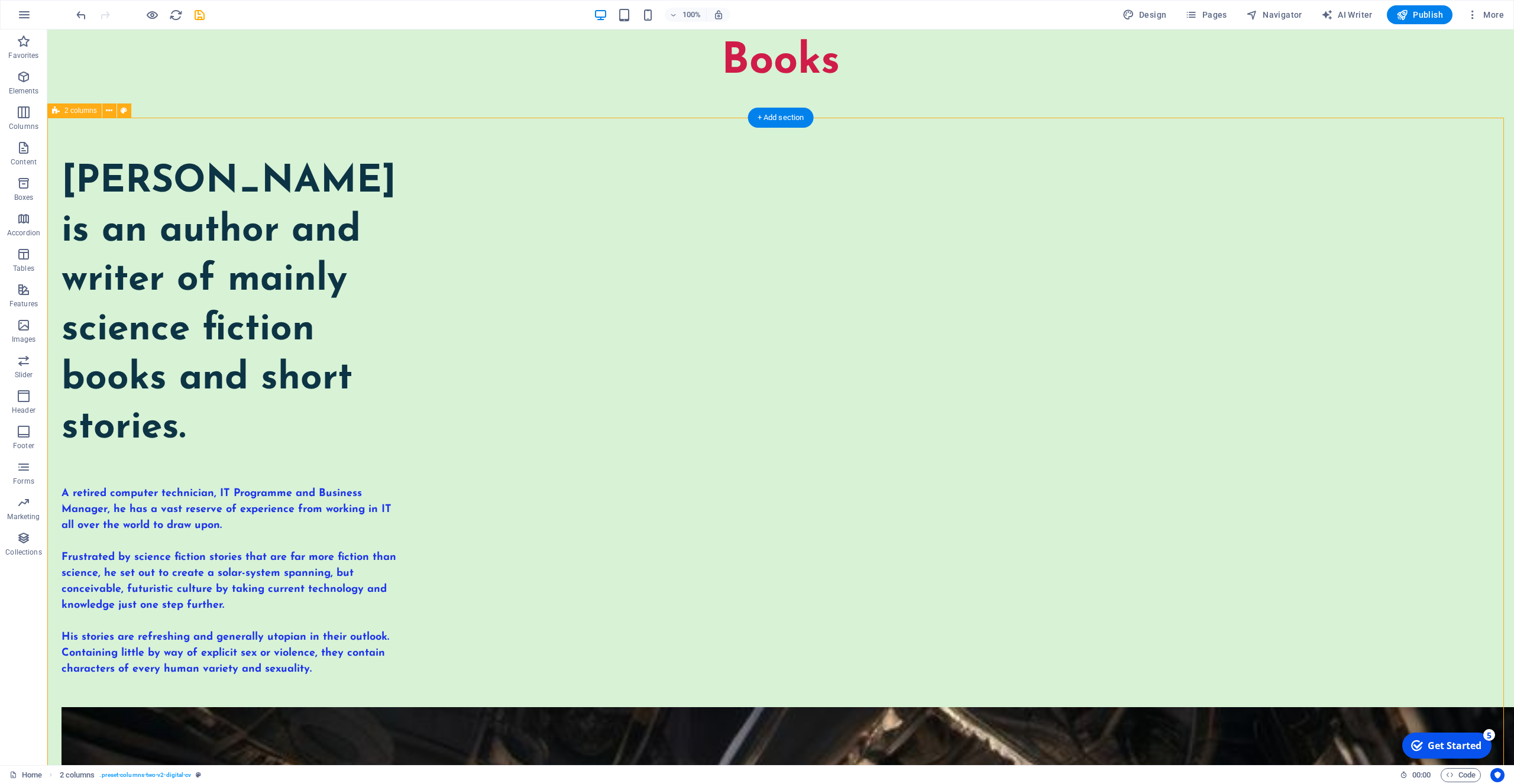
scroll to position [181, 0]
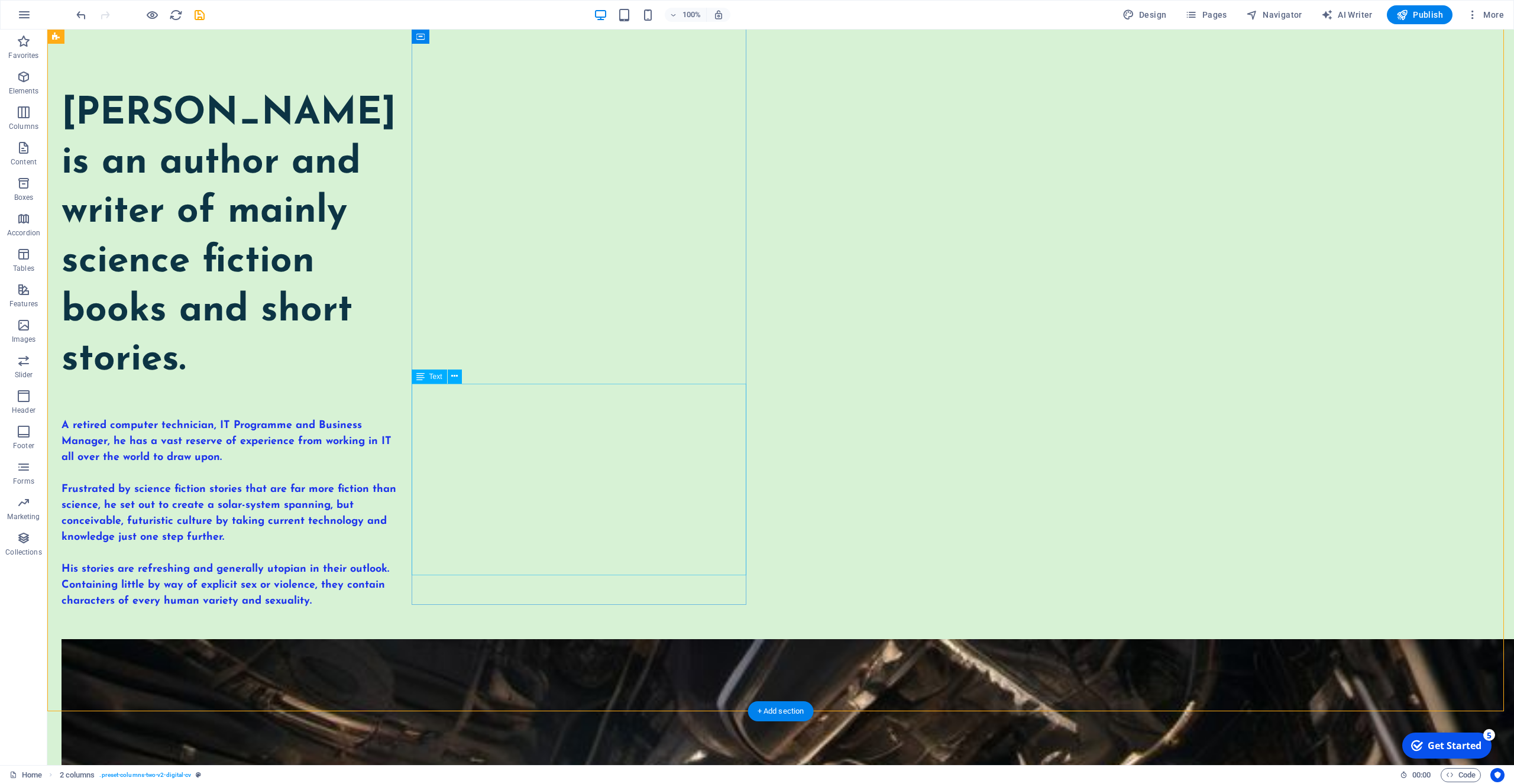
click at [396, 565] on div "A retired computer technician, IT Programme and Business Manager, he has a vast…" at bounding box center [229, 513] width 335 height 192
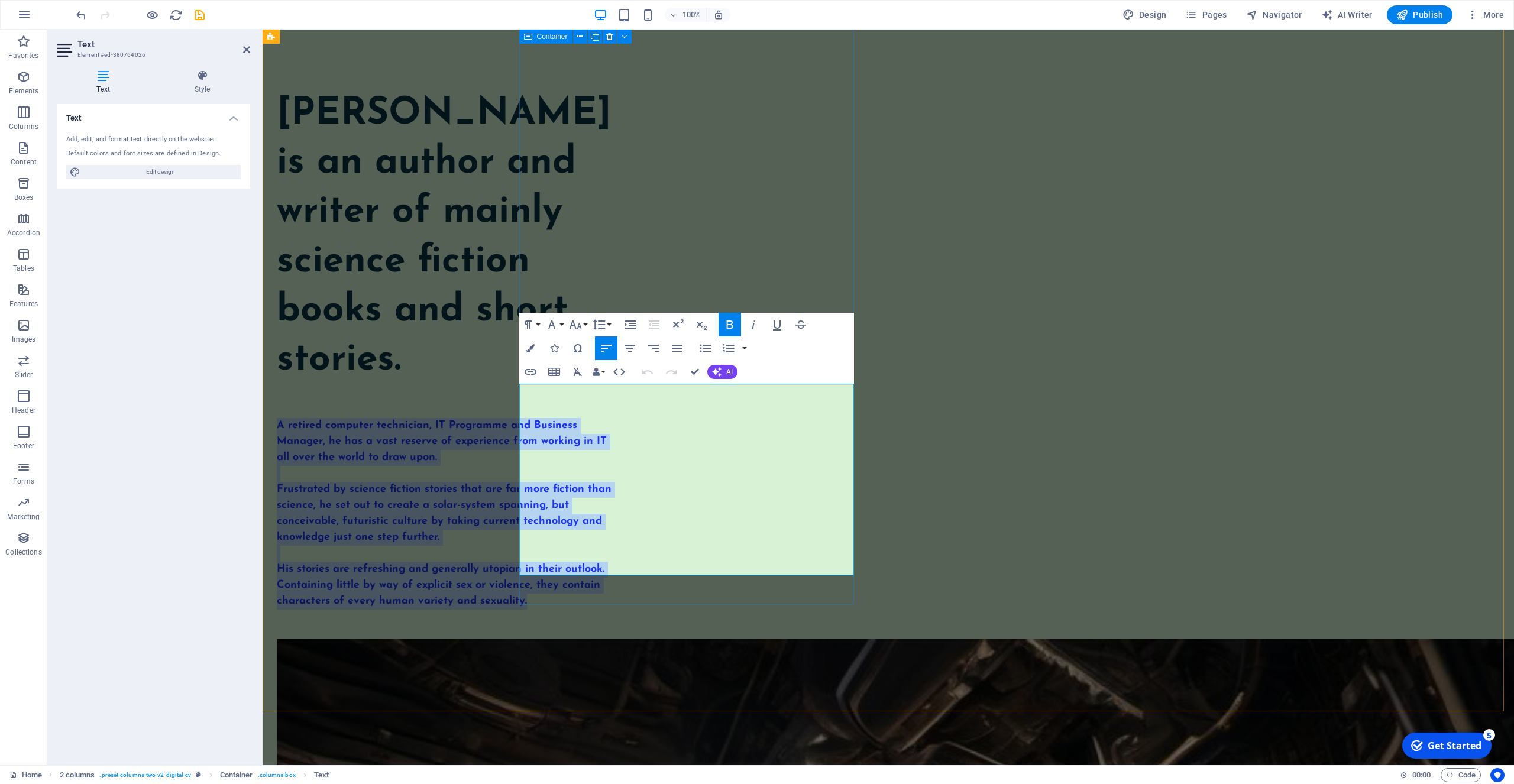
drag, startPoint x: 784, startPoint y: 571, endPoint x: 503, endPoint y: 375, distance: 342.6
click at [503, 375] on div "[PERSON_NAME] is an author and writer of mainly science fiction books and short…" at bounding box center [444, 349] width 335 height 519
click at [630, 348] on icon "button" at bounding box center [630, 348] width 11 height 7
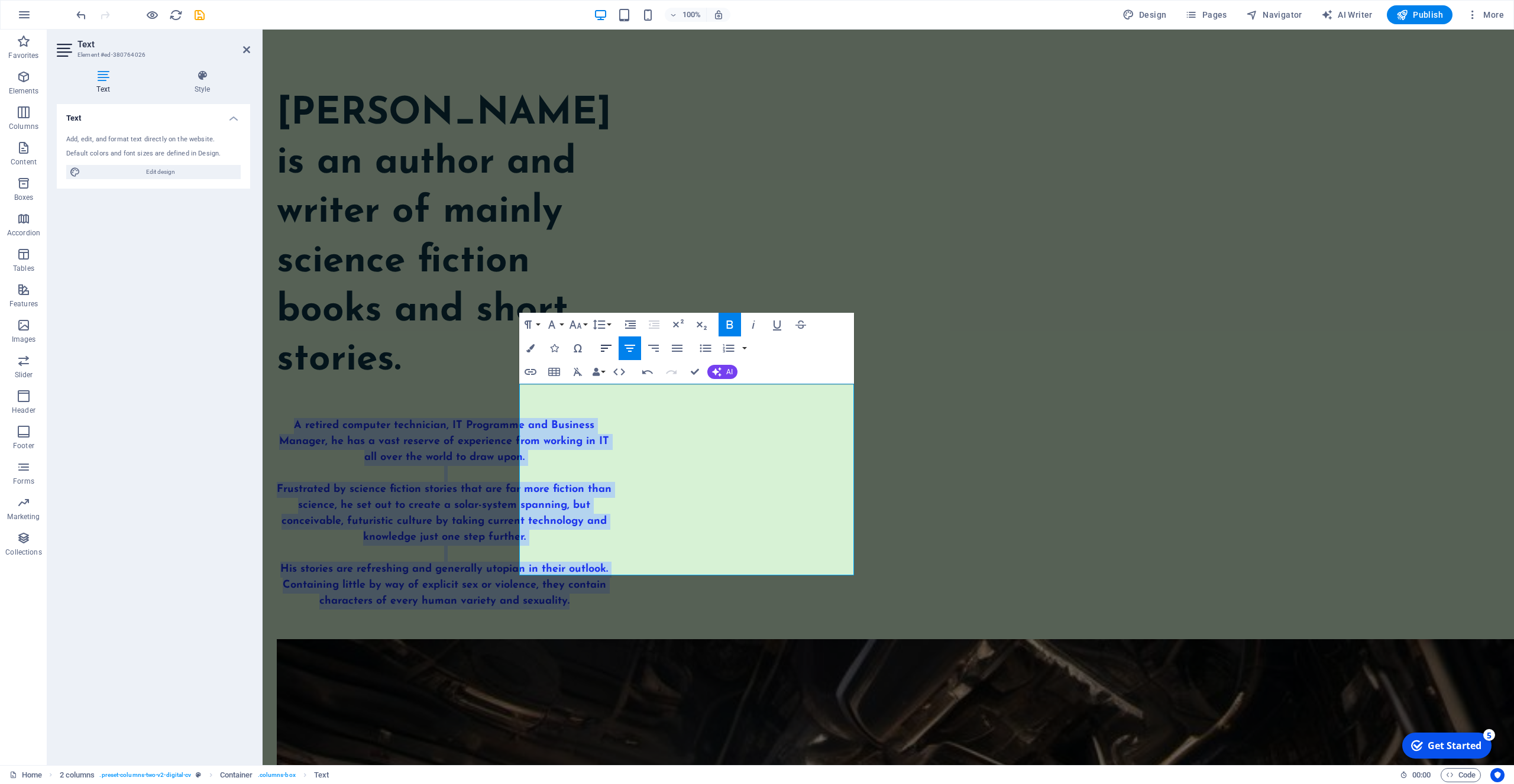
click at [609, 351] on icon "button" at bounding box center [606, 348] width 14 height 14
click at [522, 484] on strong "Frustrated by science fiction stories that are far more fiction than science, h…" at bounding box center [444, 513] width 335 height 58
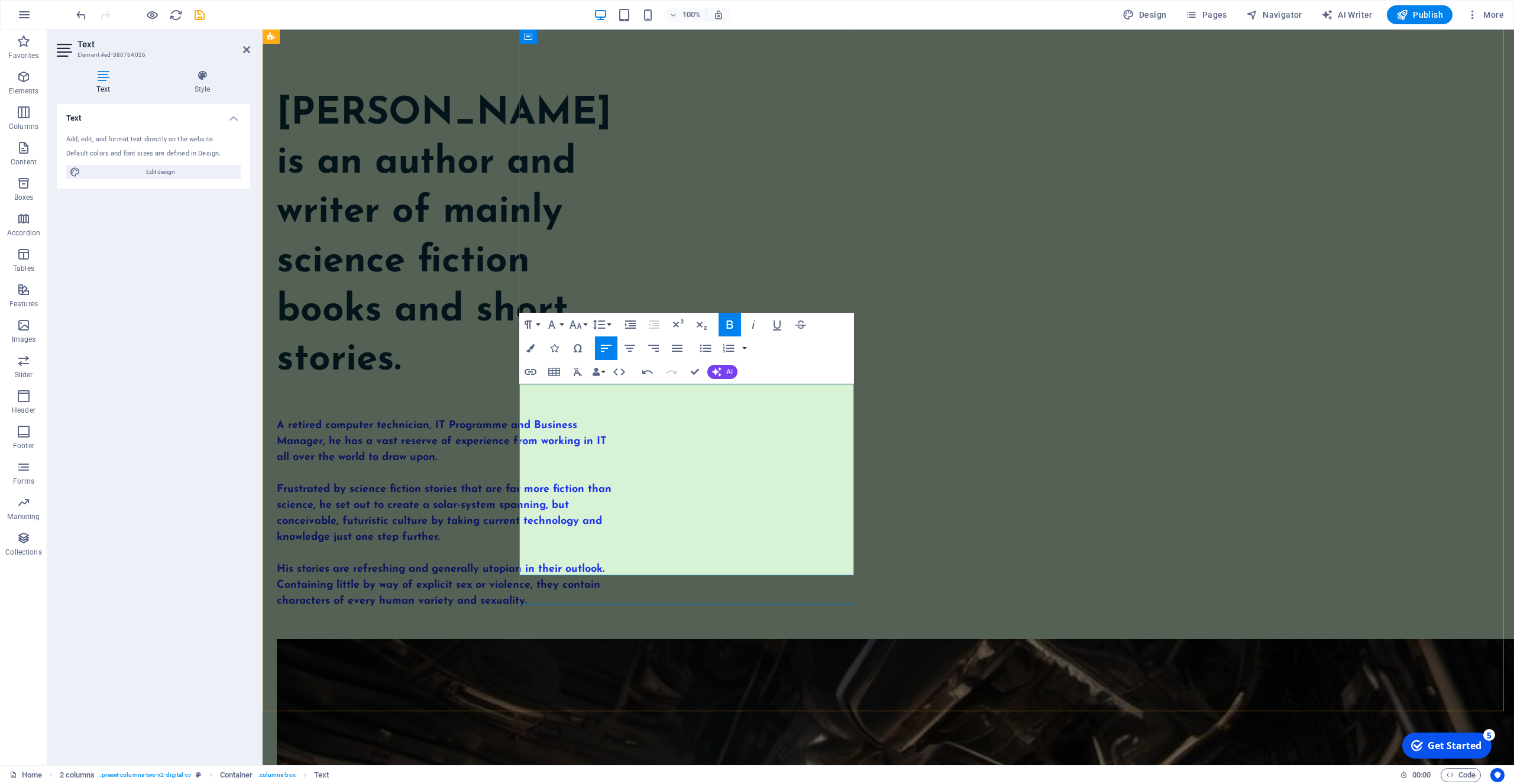
click at [521, 484] on strong "Frustrated by science fiction stories that are far more fiction than science, h…" at bounding box center [444, 513] width 335 height 58
click at [522, 484] on strong "Frustrated by science fiction stories that are far more fiction than science, h…" at bounding box center [444, 513] width 335 height 58
click at [520, 564] on span "His stories are refreshing and generally utopian in their outlook. Containing l…" at bounding box center [440, 585] width 328 height 43
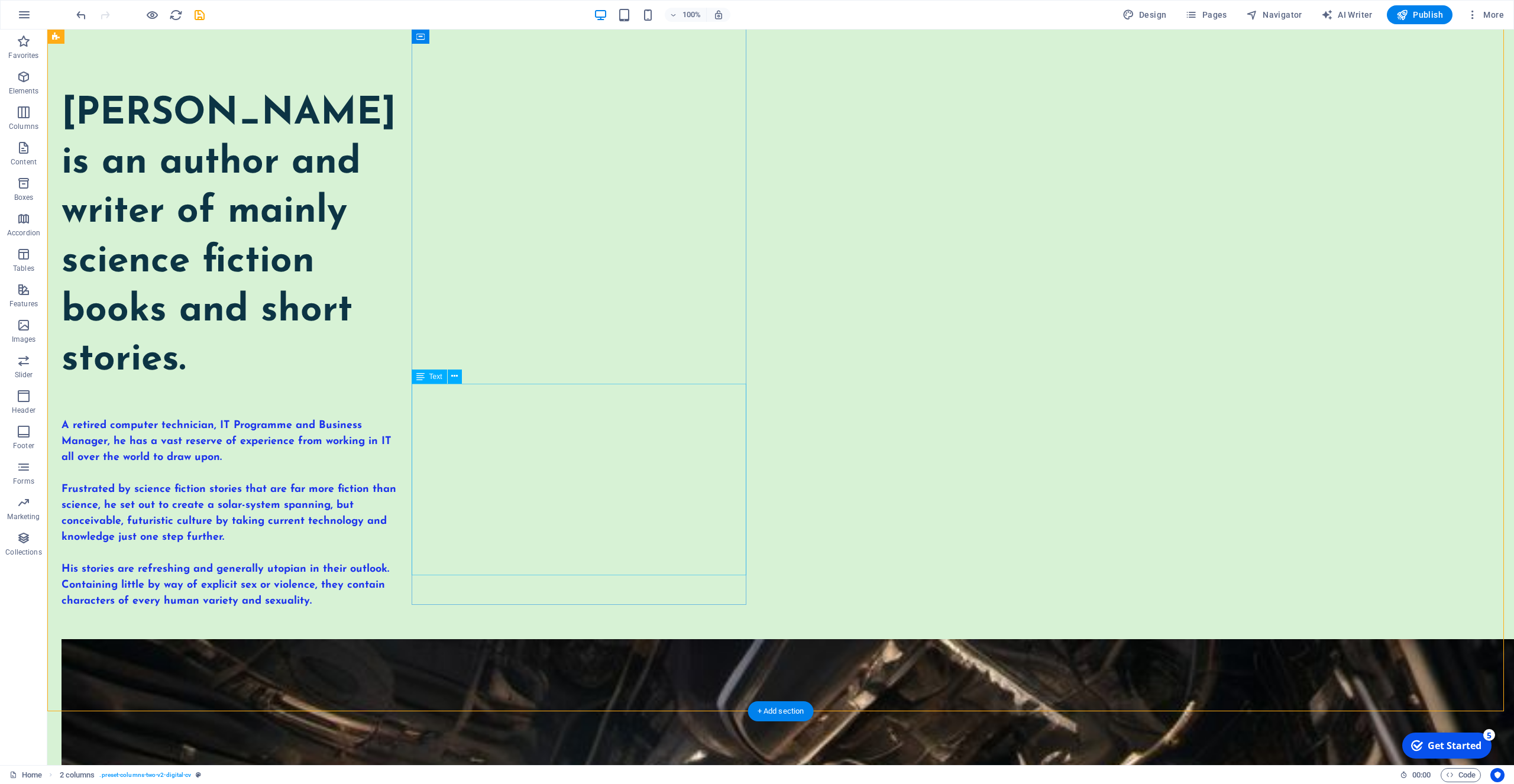
click at [396, 439] on div "A retired computer technician, IT Programme and Business Manager, he has a vast…" at bounding box center [229, 513] width 335 height 192
click at [396, 565] on div "A retired computer technician, IT Programme and Business Manager, he has a vast…" at bounding box center [229, 513] width 335 height 192
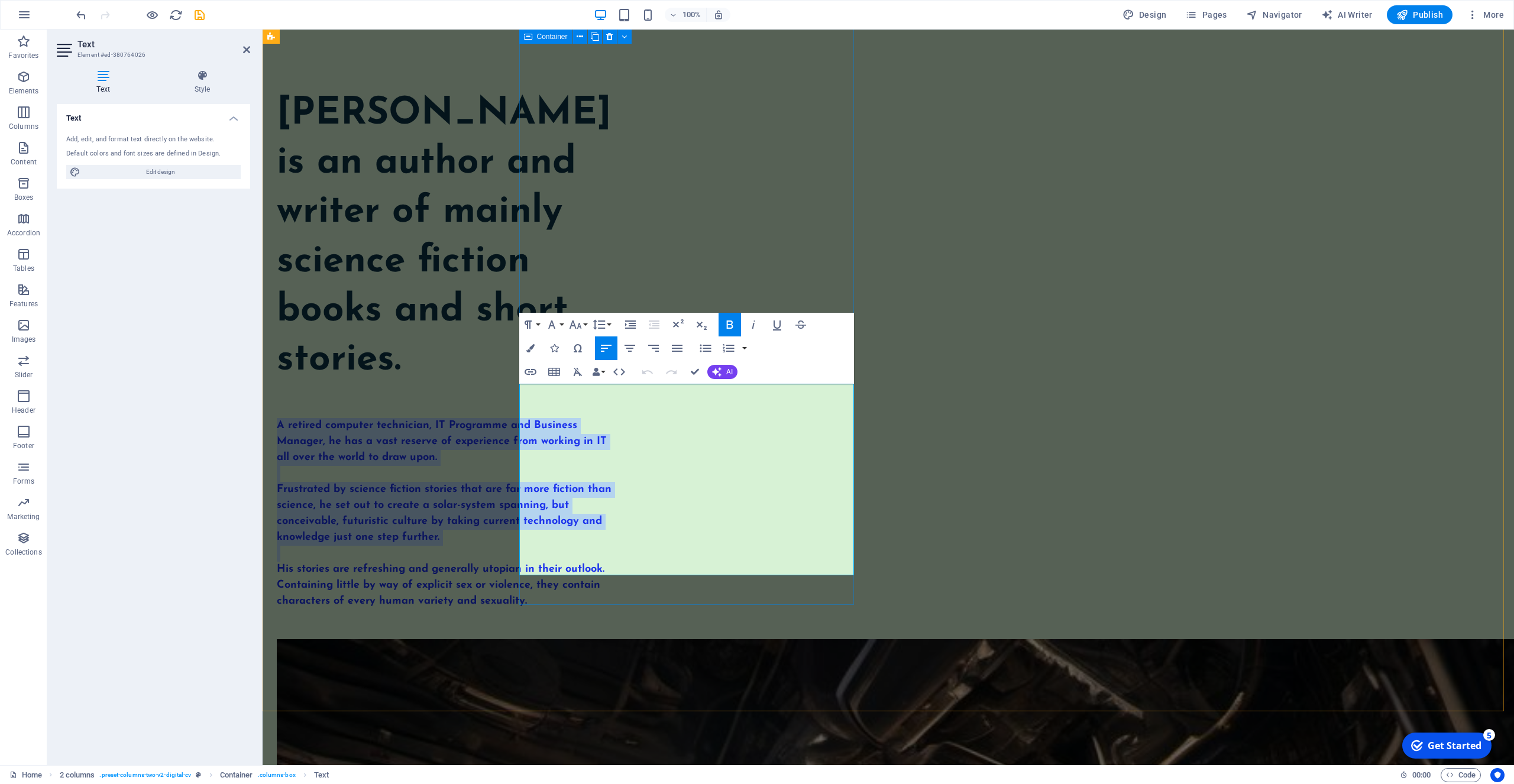
drag, startPoint x: 781, startPoint y: 580, endPoint x: 518, endPoint y: 391, distance: 323.9
click at [518, 391] on div "Anthony John is an author and writer of mainly science fiction books and short …" at bounding box center [444, 349] width 335 height 519
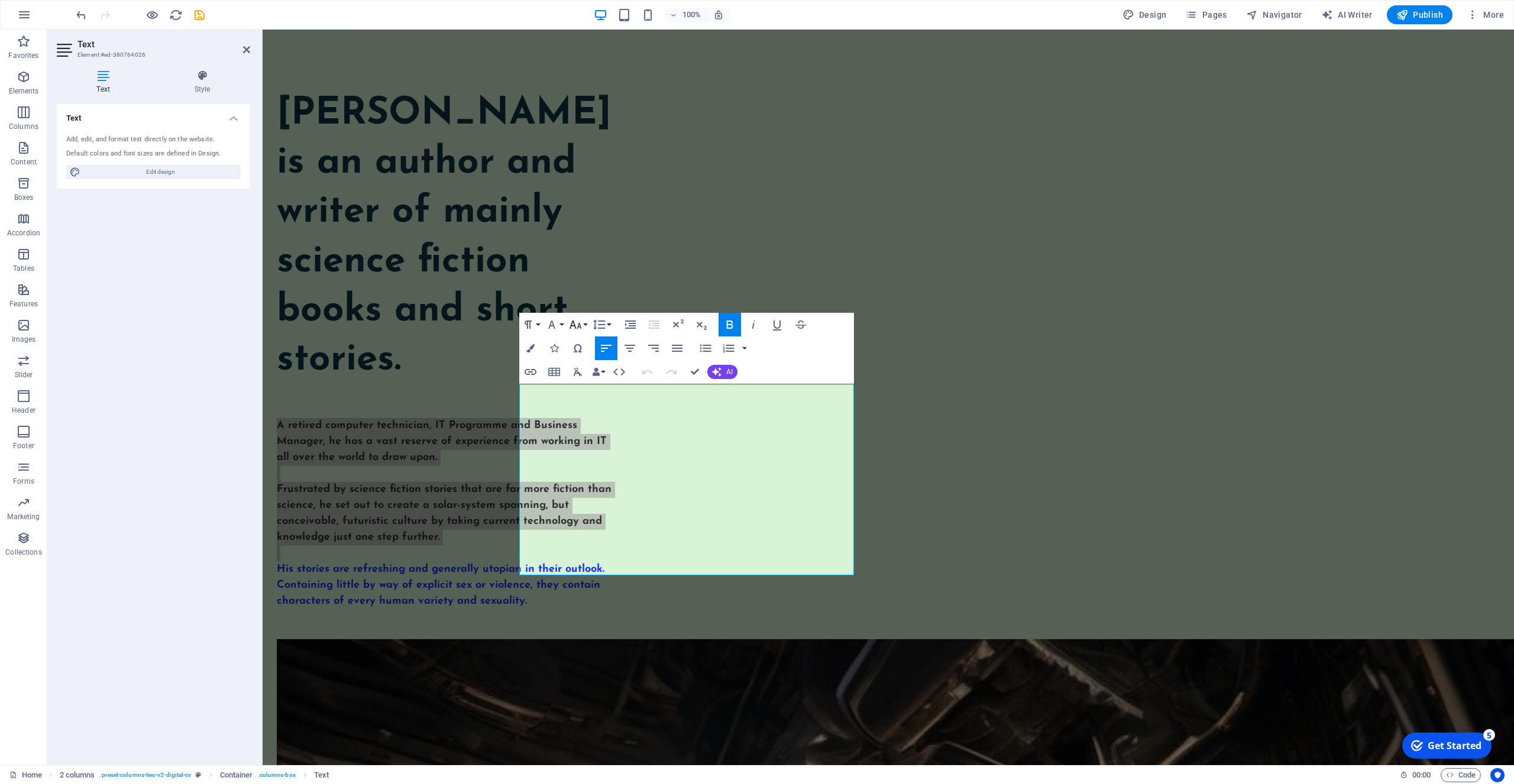
click at [576, 323] on icon "button" at bounding box center [576, 325] width 14 height 14
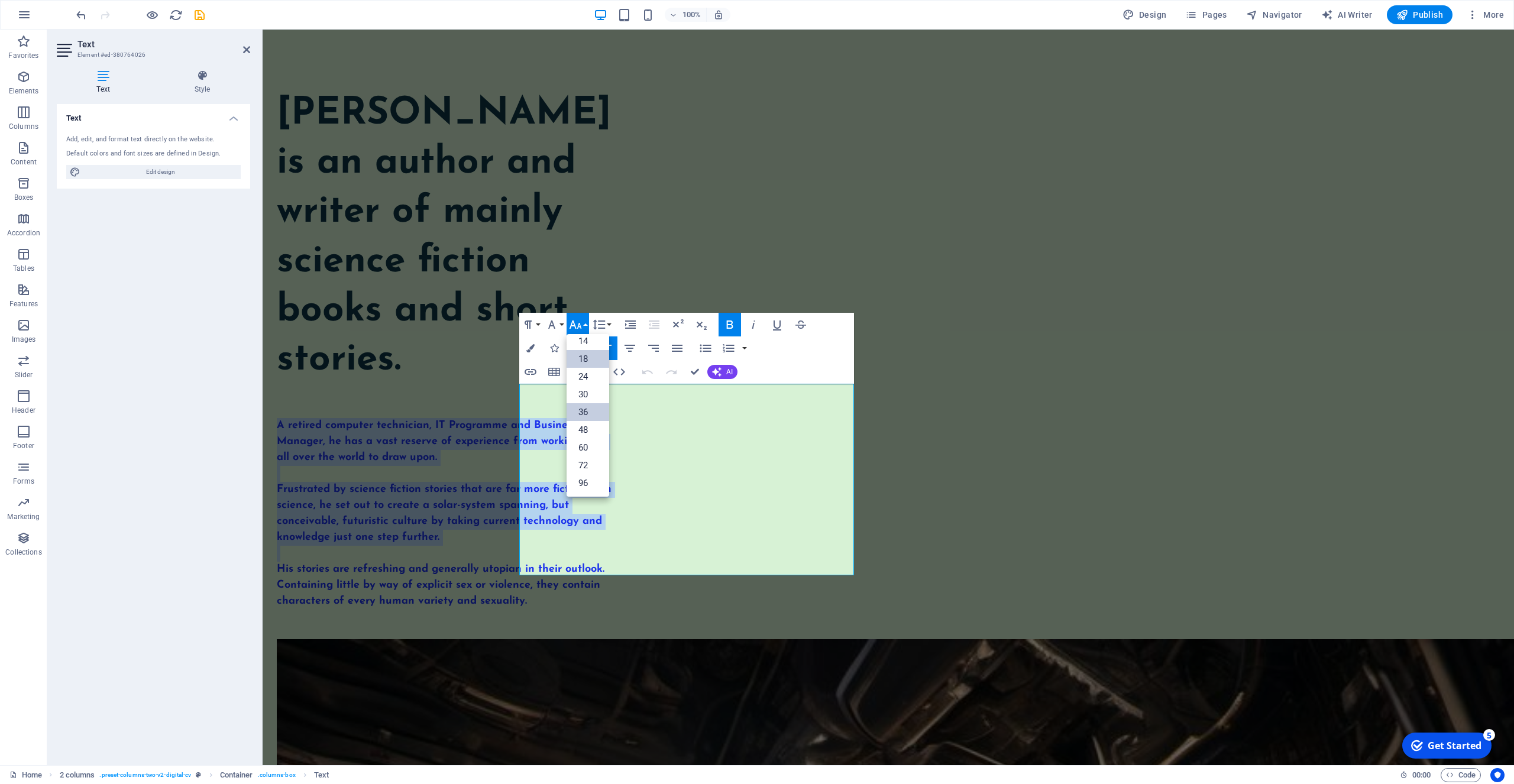
click at [584, 376] on link "24" at bounding box center [588, 377] width 43 height 18
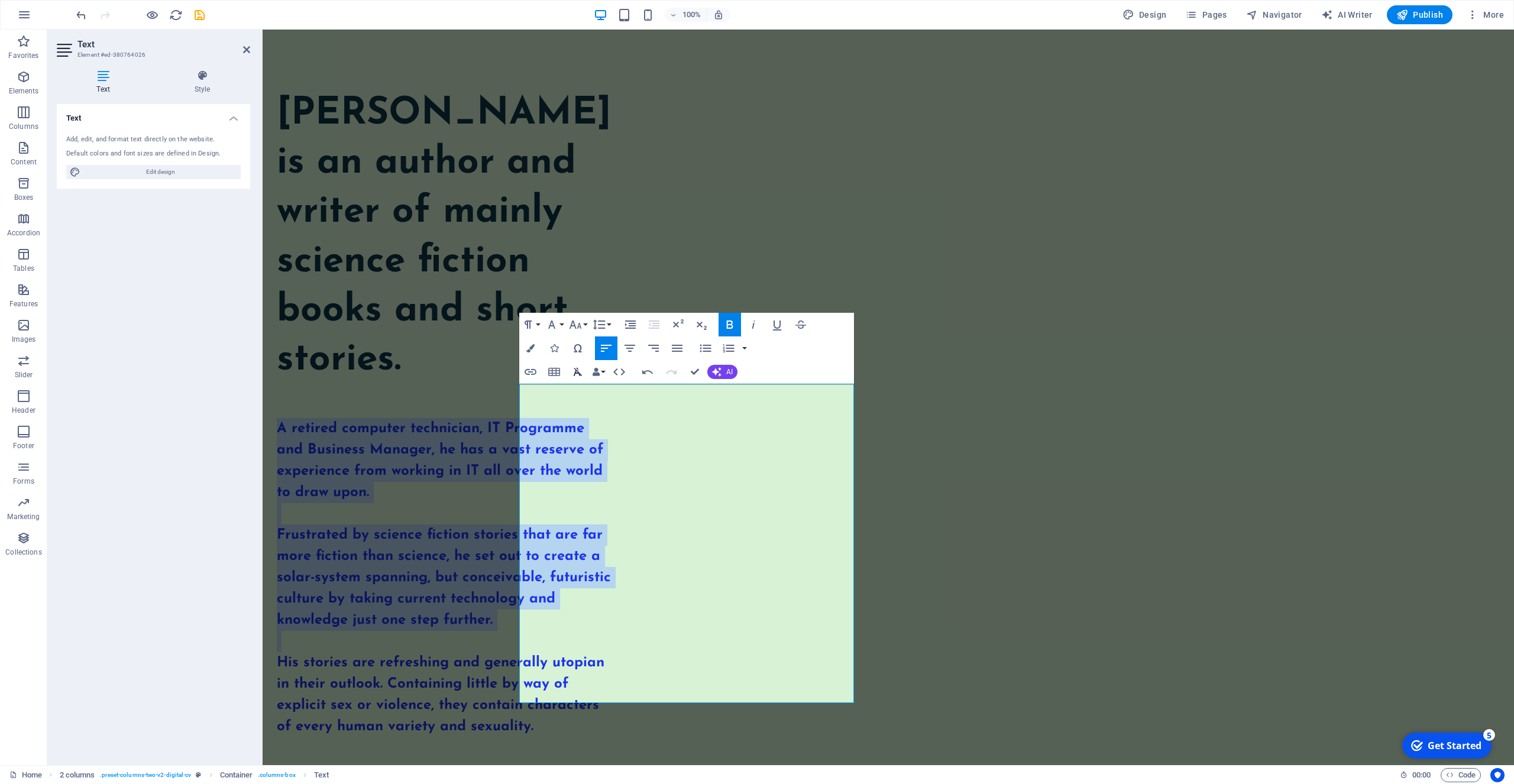
scroll to position [152, 0]
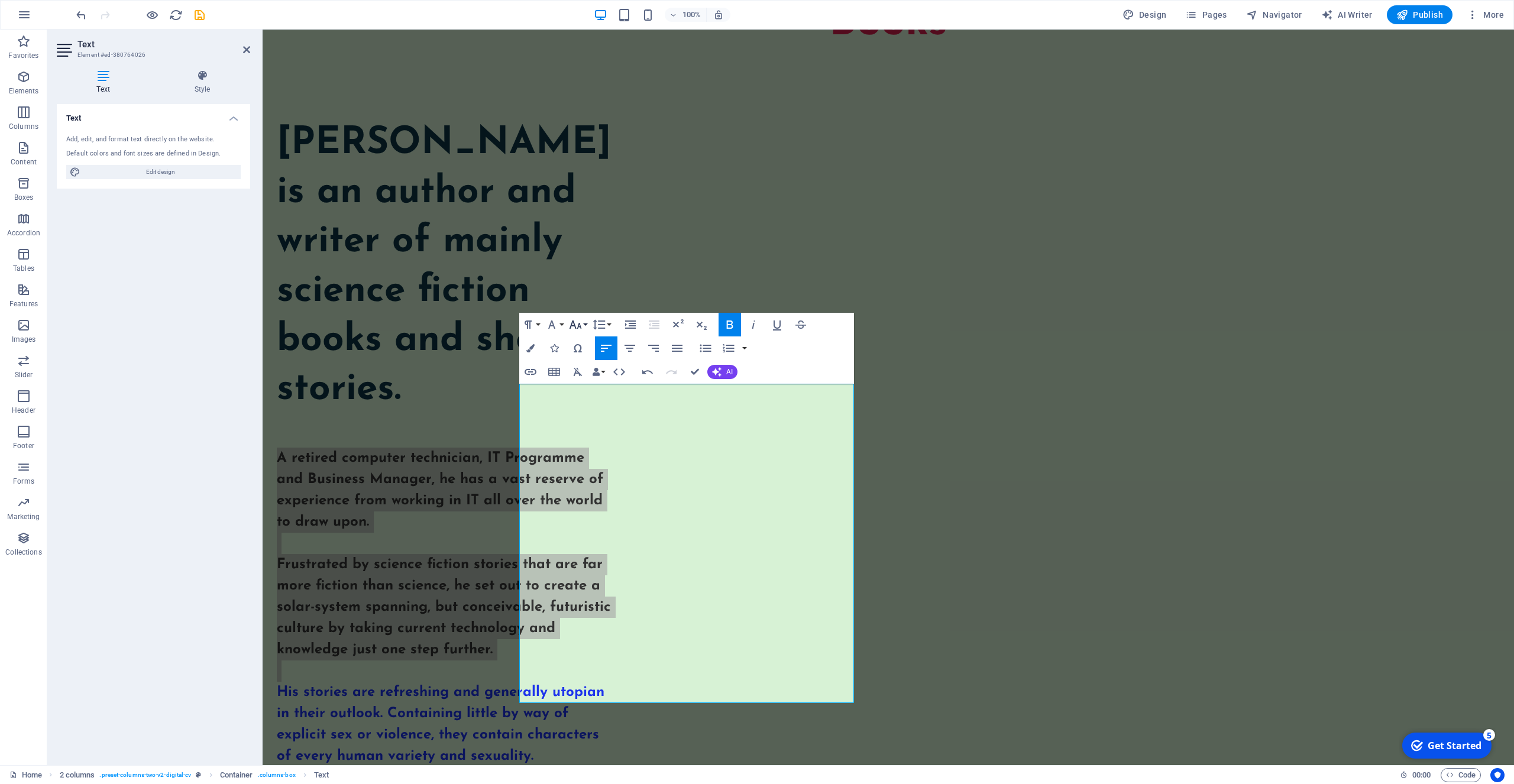
click at [577, 329] on icon "button" at bounding box center [576, 325] width 14 height 14
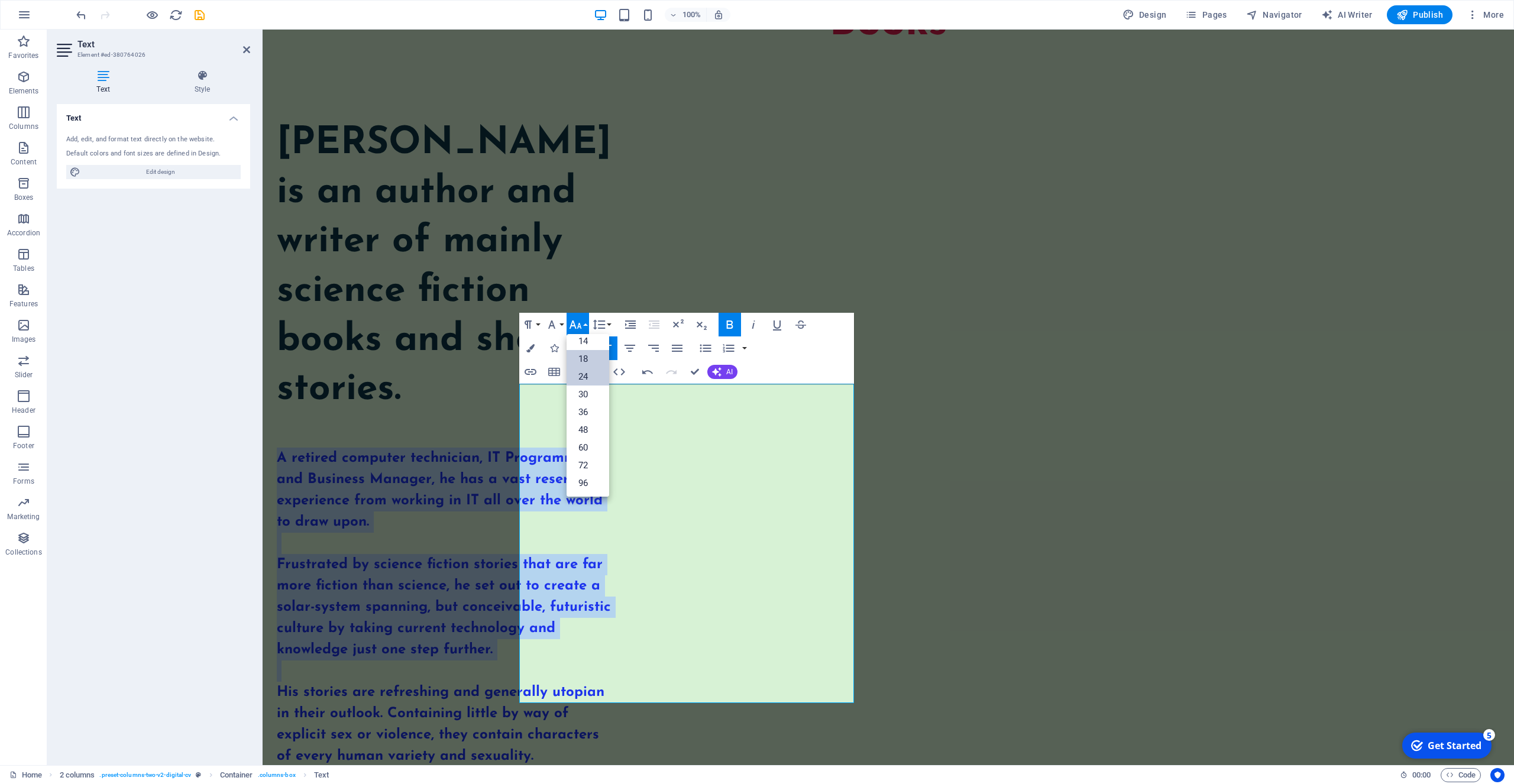
click at [582, 361] on link "18" at bounding box center [588, 359] width 43 height 18
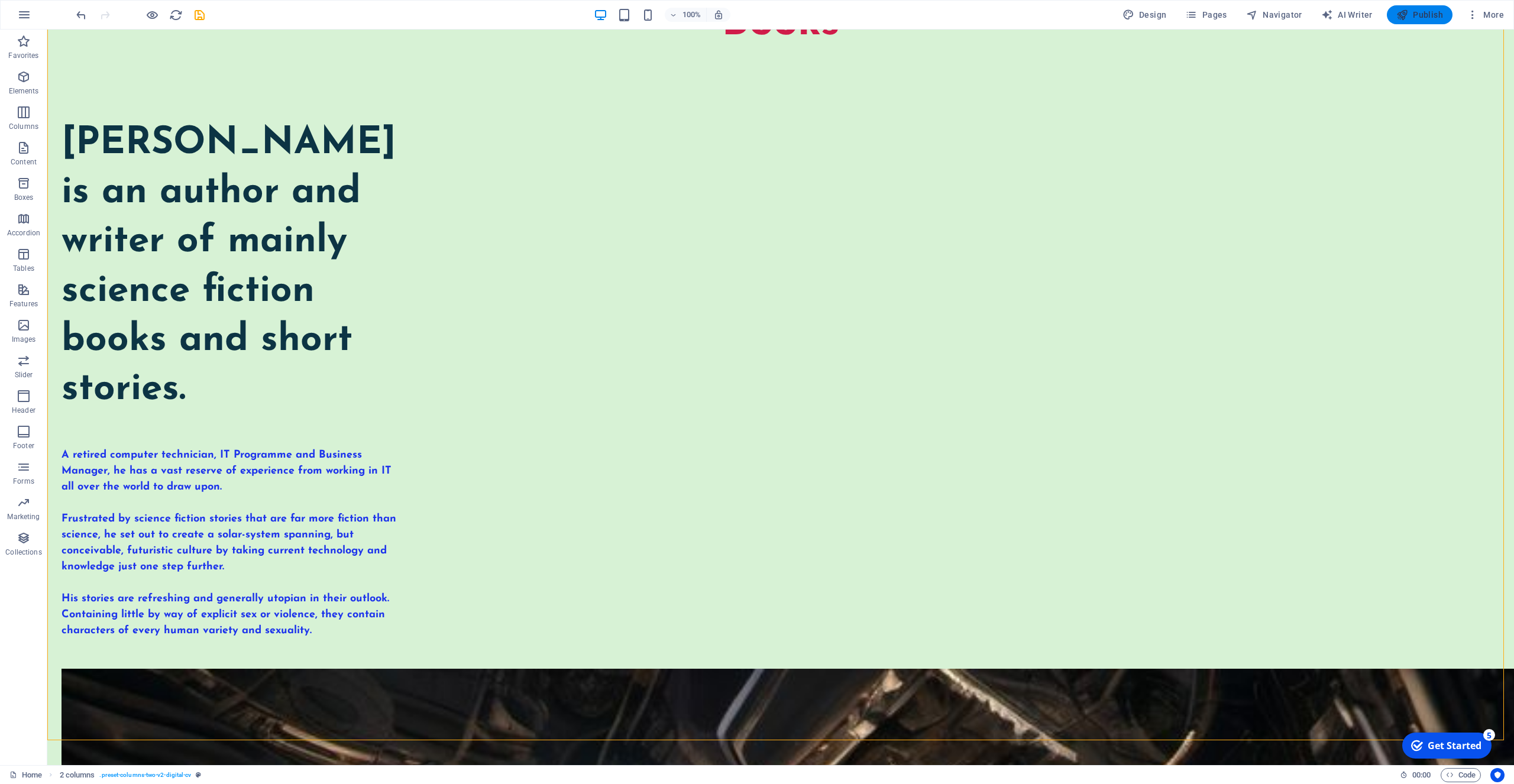
click at [1426, 11] on span "Publish" at bounding box center [1420, 15] width 47 height 12
